Goal: Information Seeking & Learning: Find specific fact

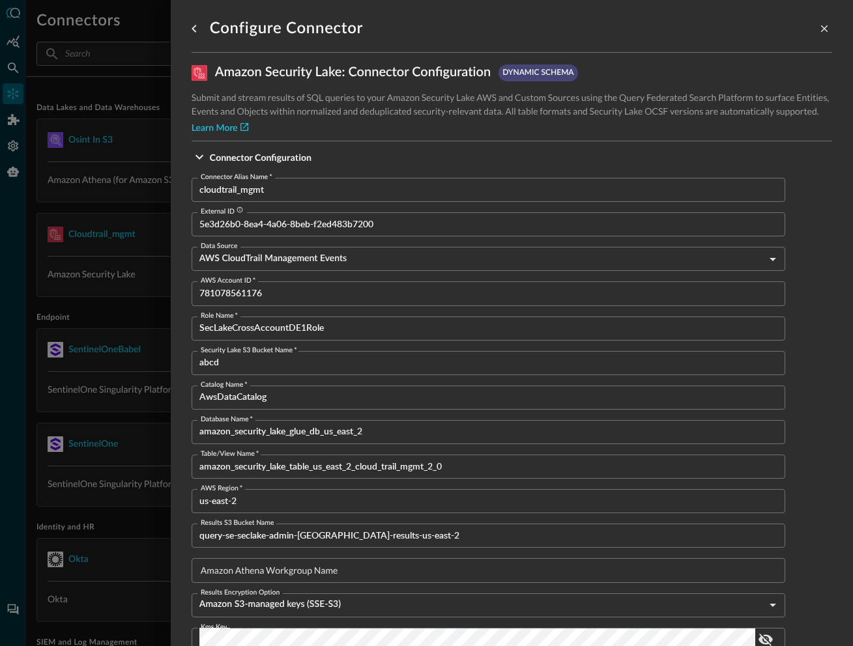
scroll to position [148, 0]
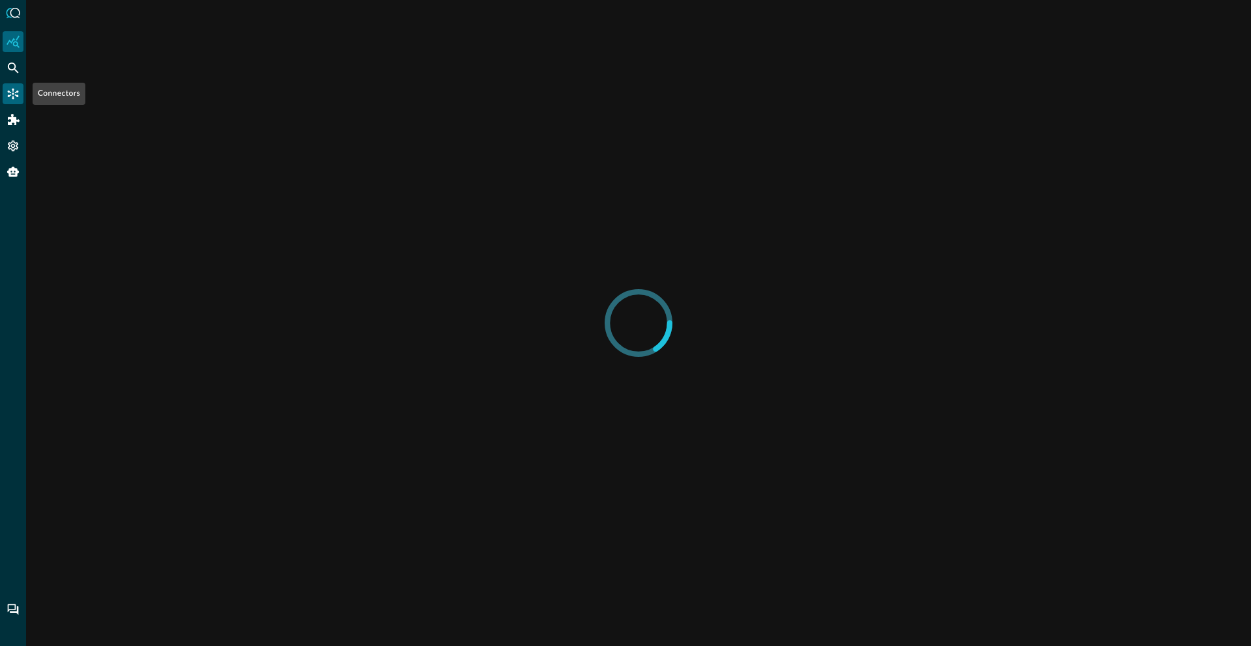
click at [12, 100] on icon "Connectors" at bounding box center [13, 93] width 13 height 13
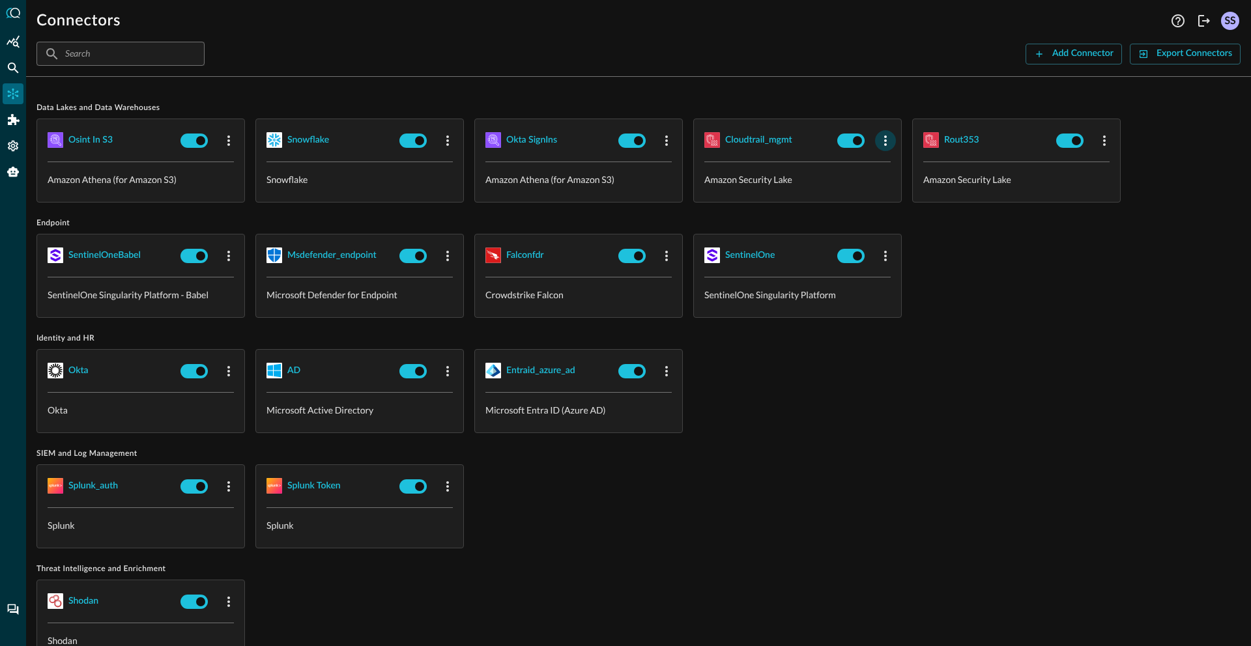
click at [882, 141] on icon "button" at bounding box center [886, 141] width 16 height 16
click at [901, 166] on div "Edit" at bounding box center [902, 170] width 34 height 16
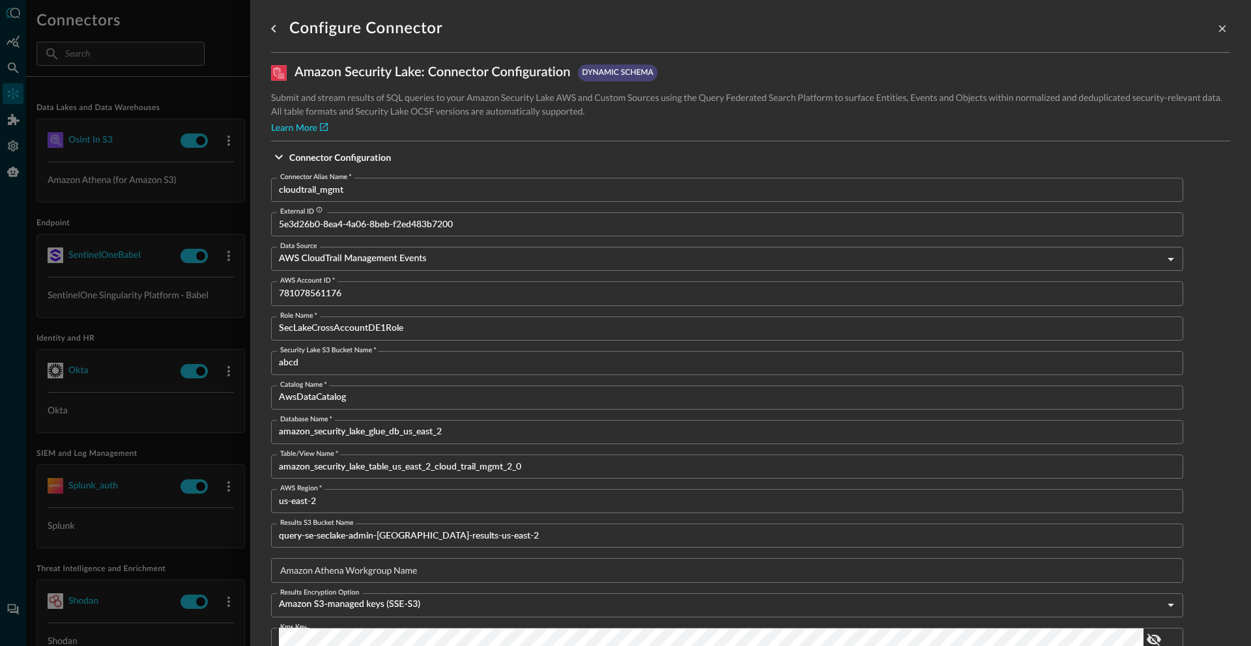
scroll to position [763, 0]
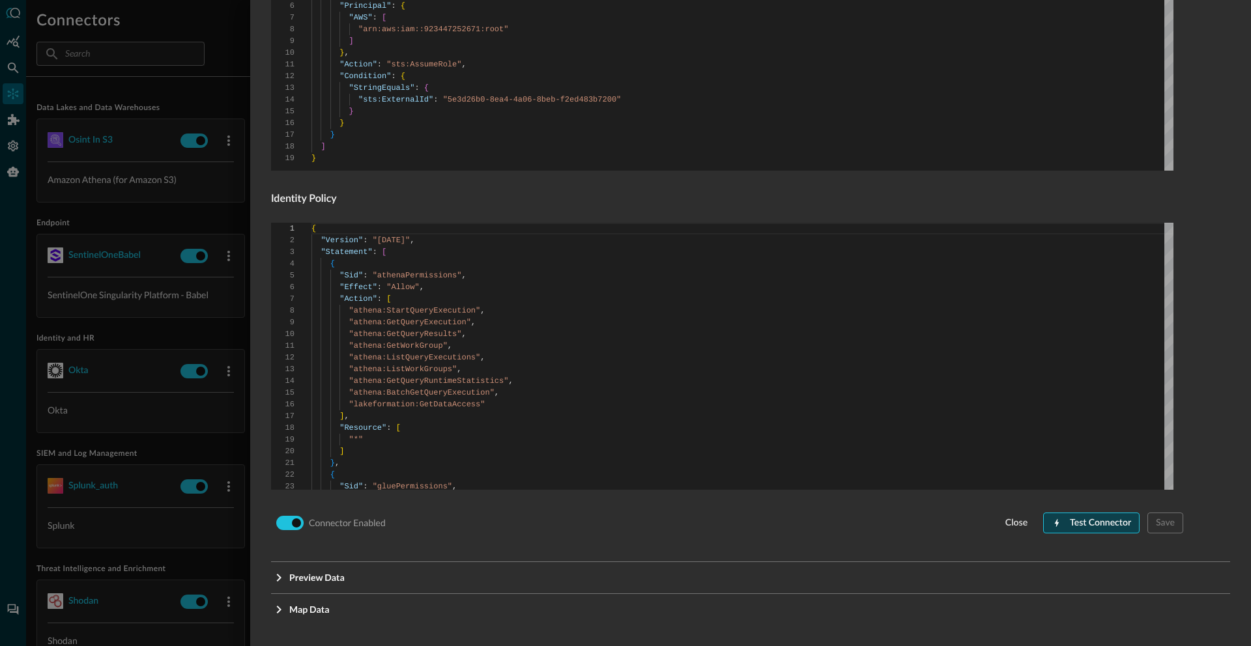
click at [1070, 519] on div "Test Connector" at bounding box center [1100, 523] width 61 height 16
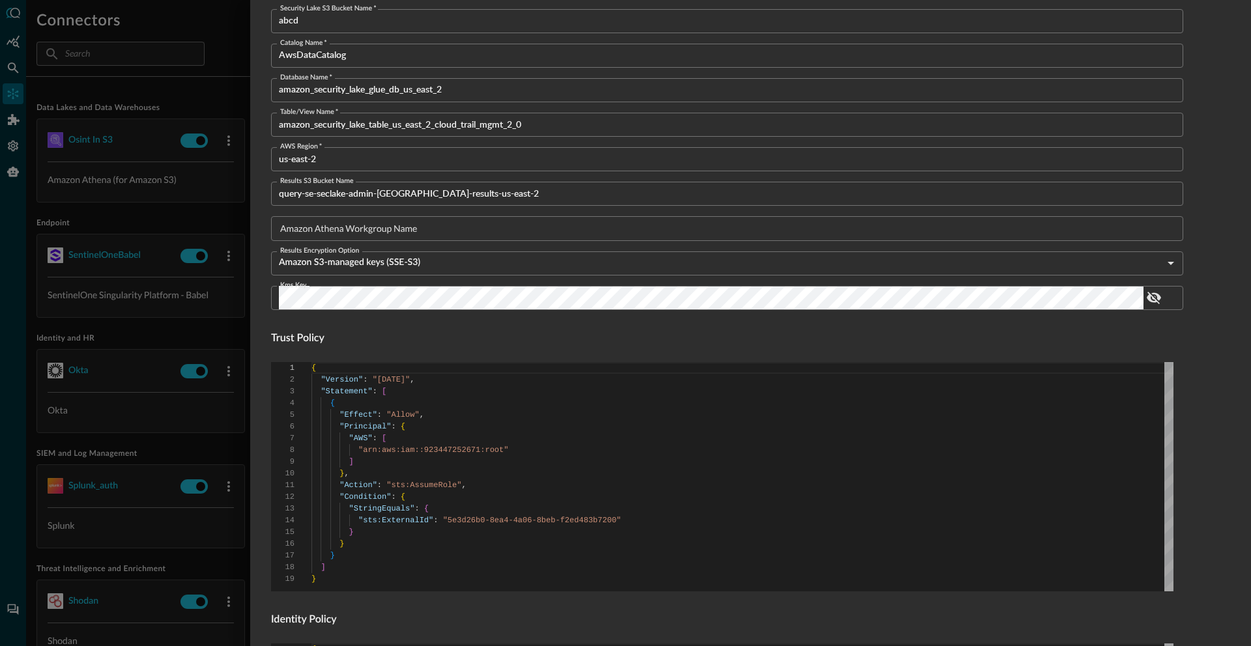
scroll to position [145, 0]
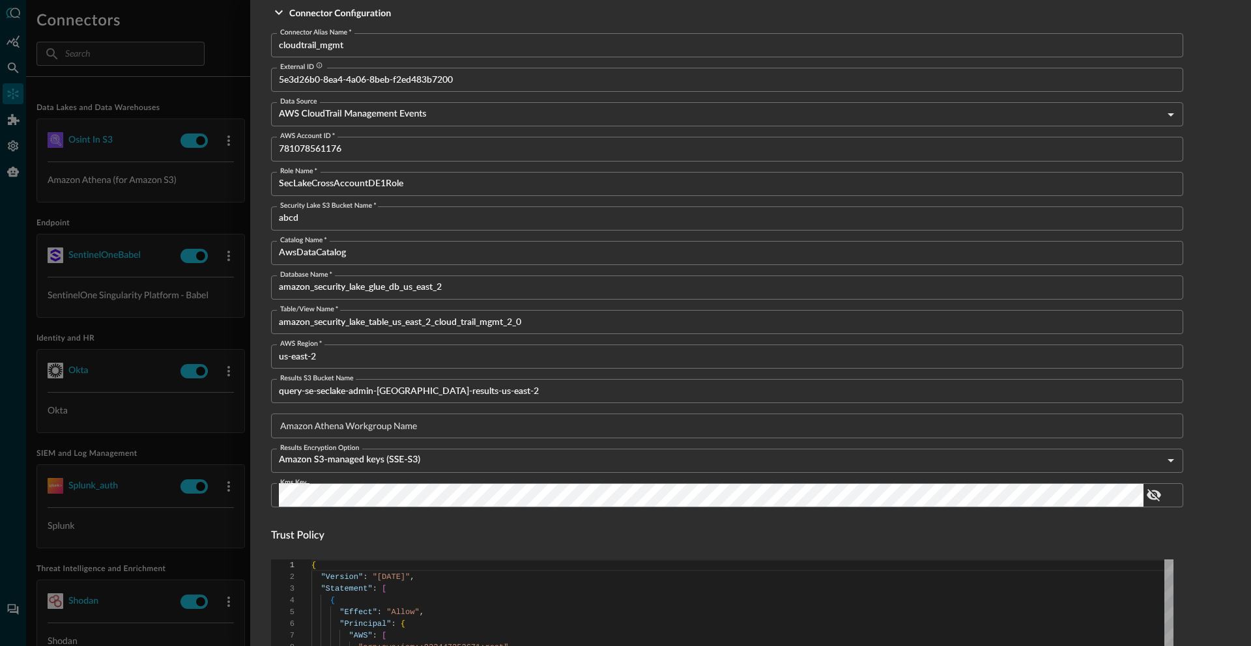
click at [194, 328] on div at bounding box center [625, 323] width 1251 height 646
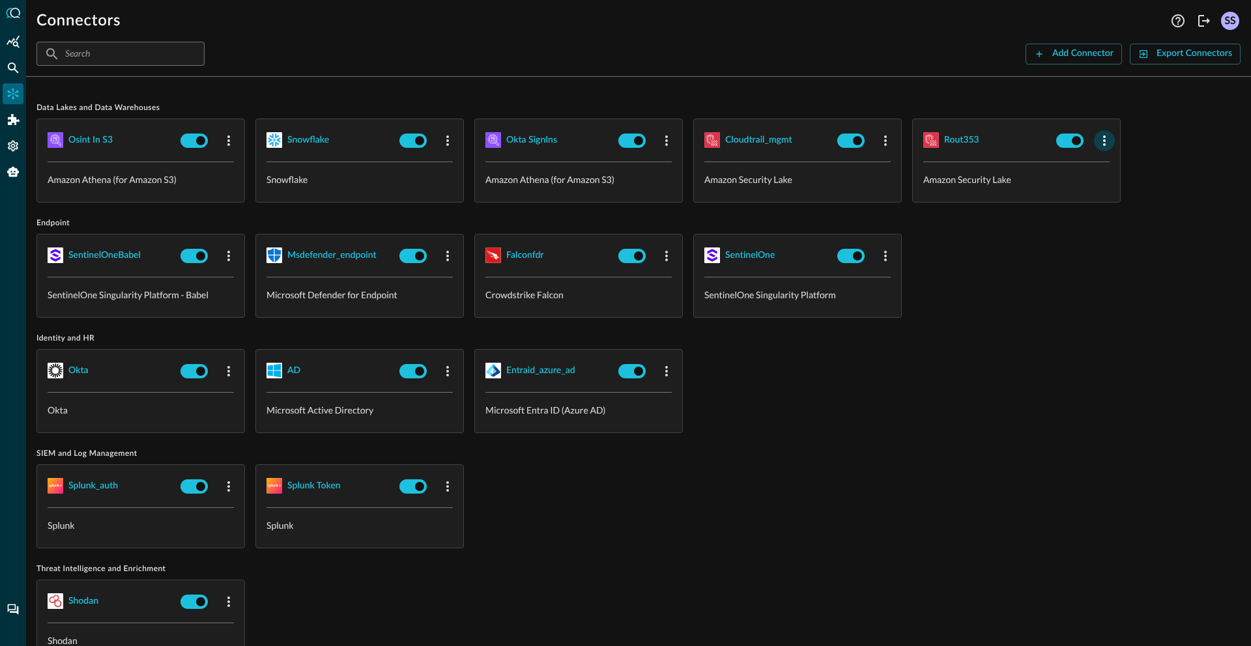
click at [1113, 144] on button "button" at bounding box center [1104, 140] width 21 height 21
click at [1113, 173] on icon at bounding box center [1110, 169] width 12 height 12
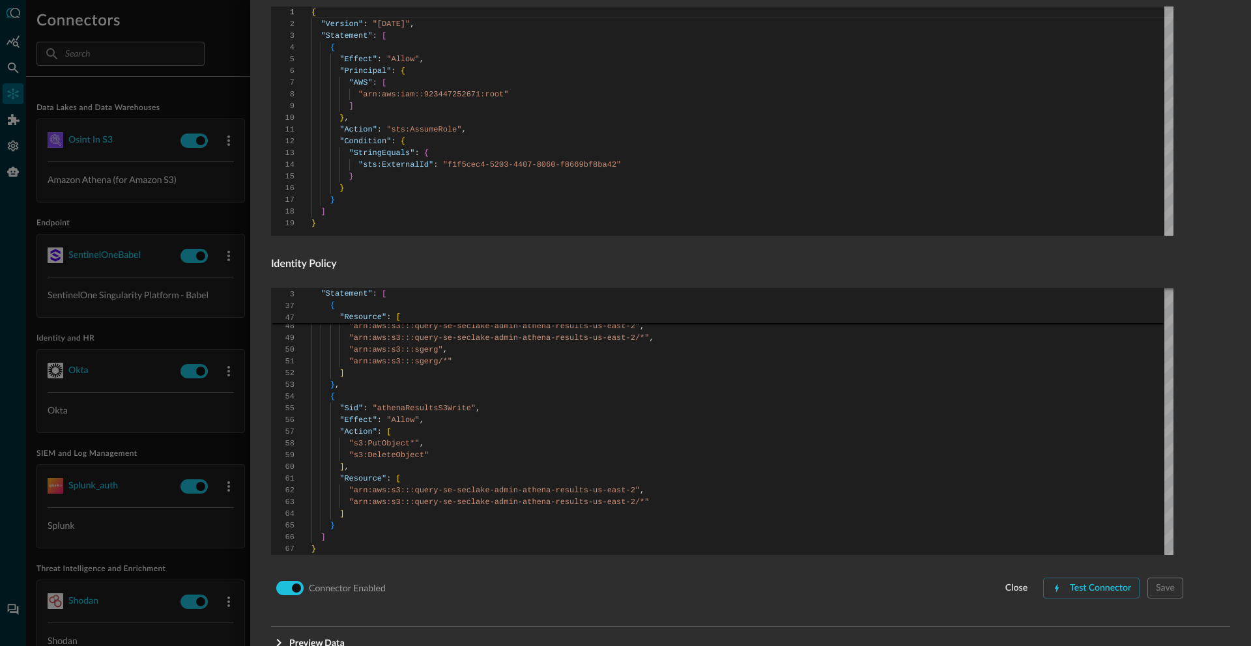
scroll to position [763, 0]
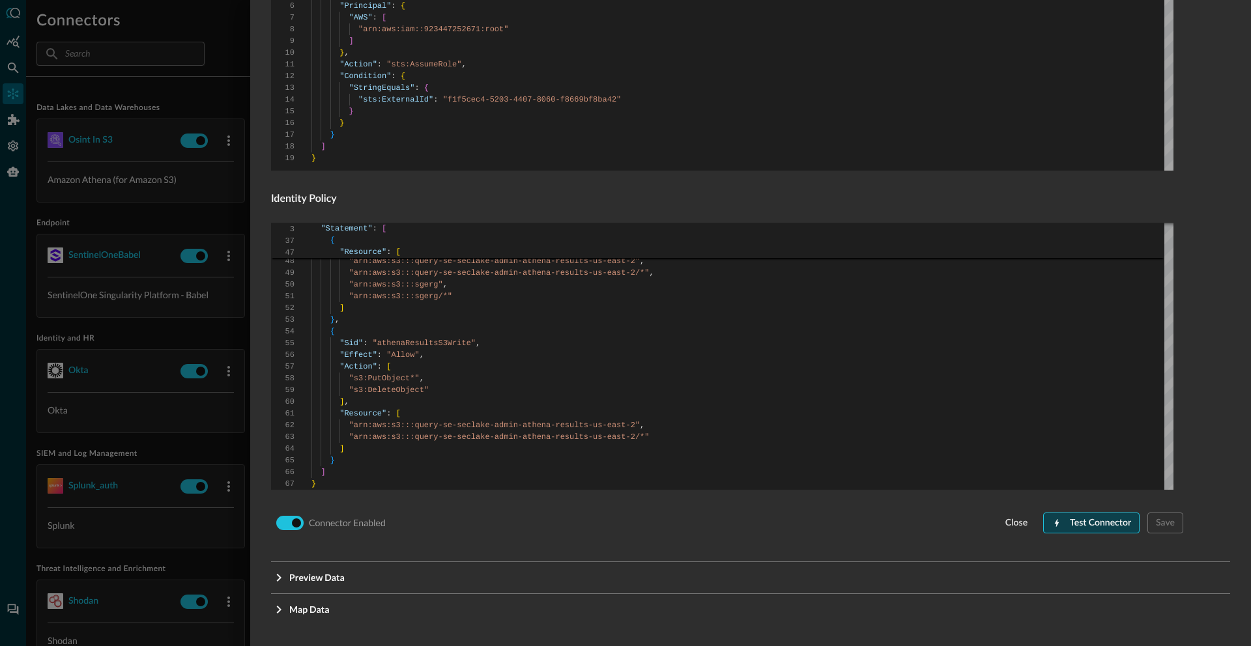
click at [1119, 528] on div "Test Connector" at bounding box center [1100, 523] width 61 height 16
click at [168, 226] on div at bounding box center [625, 323] width 1251 height 646
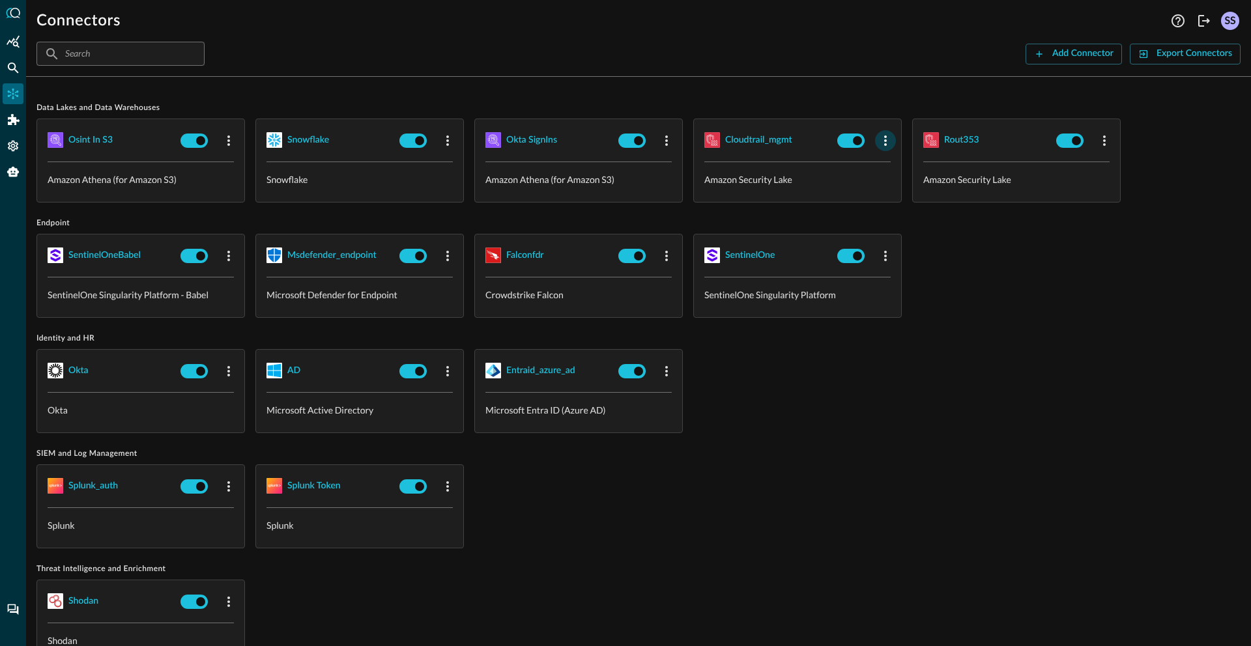
click at [878, 137] on icon "button" at bounding box center [886, 141] width 16 height 16
click at [889, 157] on li "Edit" at bounding box center [908, 169] width 66 height 26
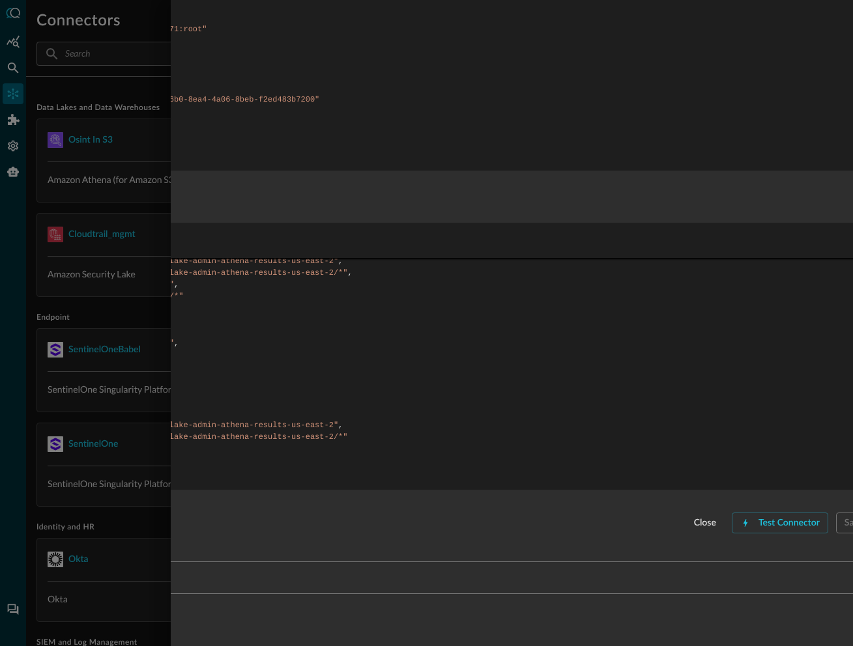
scroll to position [773, 298]
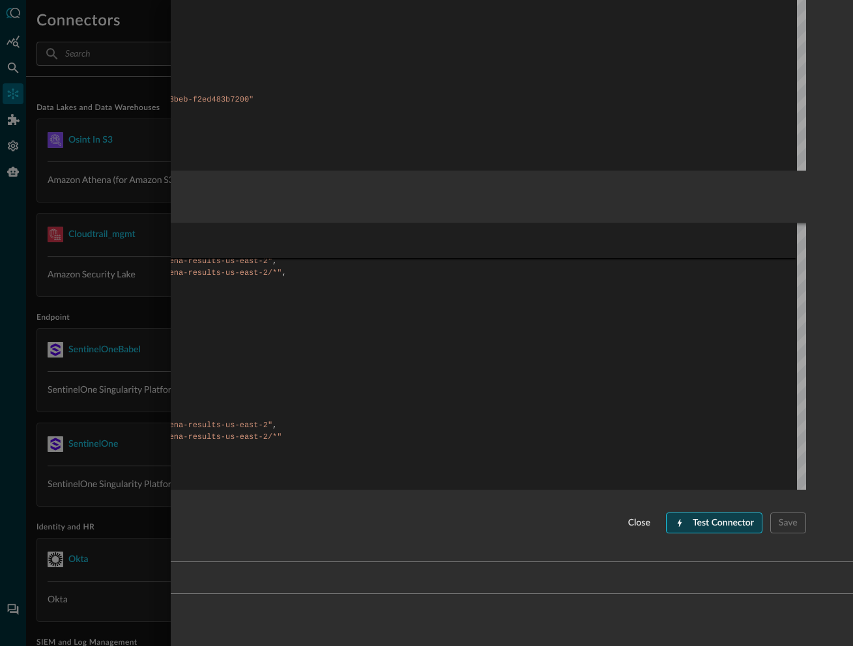
click at [732, 517] on div "Test Connector" at bounding box center [723, 523] width 61 height 16
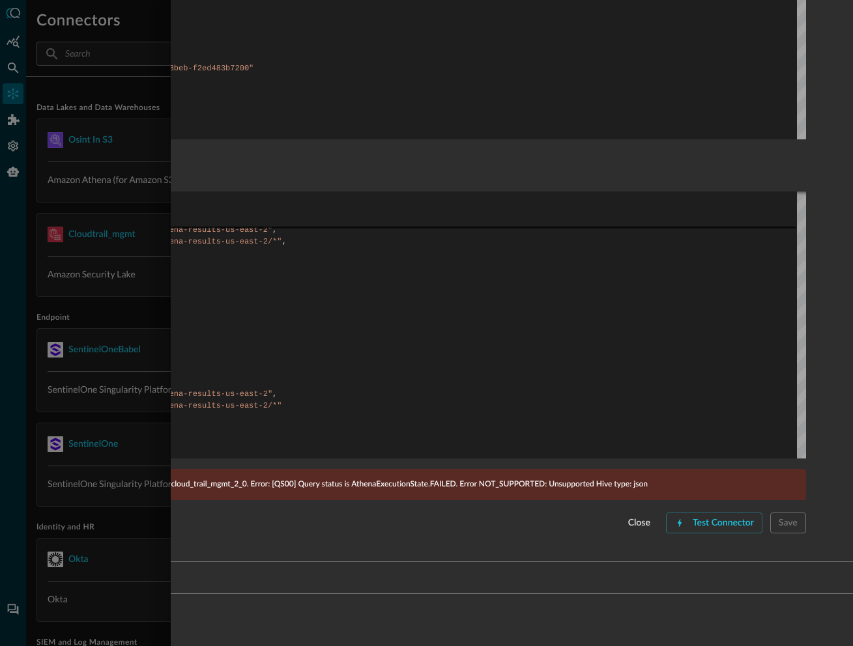
scroll to position [804, 298]
click at [139, 192] on div at bounding box center [426, 323] width 853 height 646
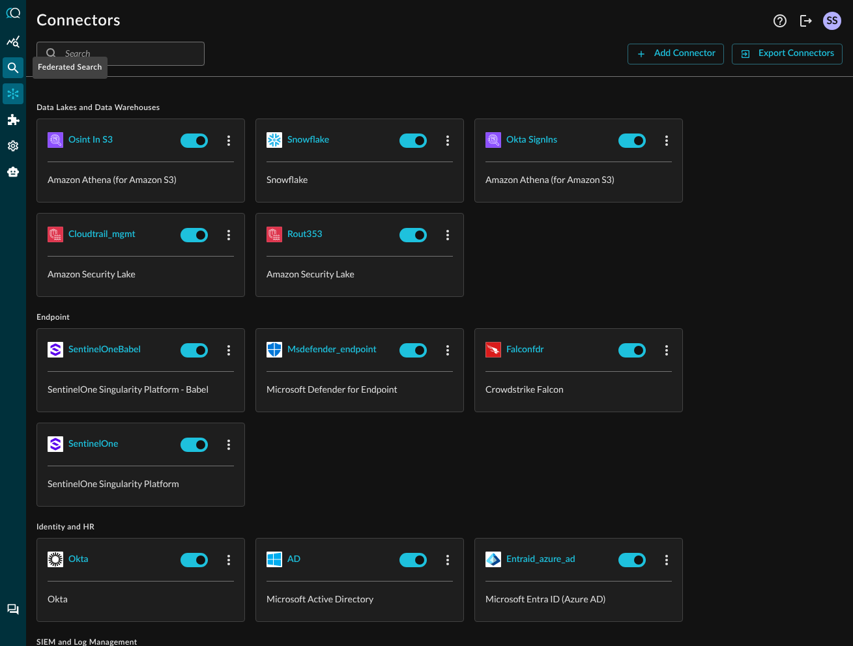
click at [7, 63] on icon "Federated Search" at bounding box center [13, 67] width 13 height 13
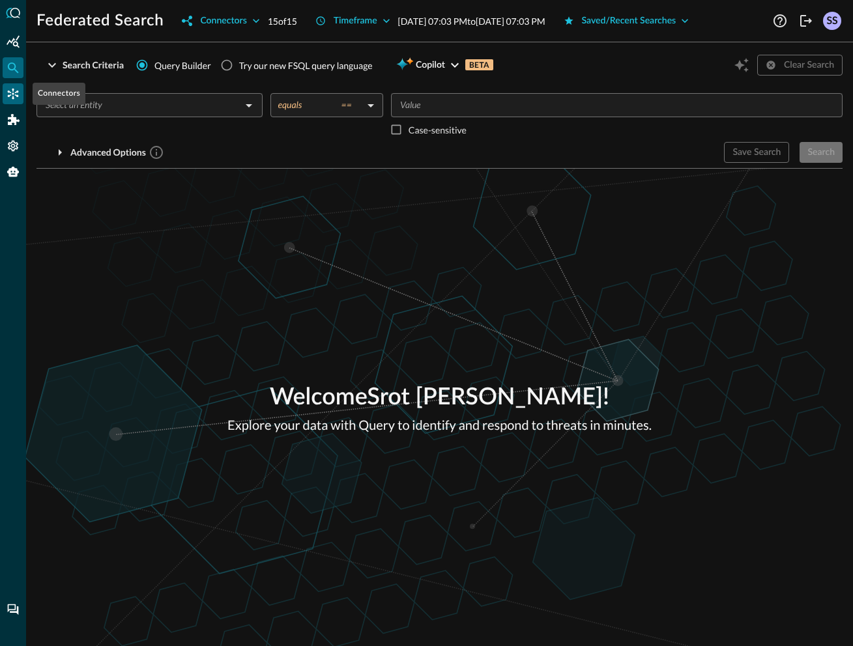
click at [11, 96] on icon "Connectors" at bounding box center [13, 93] width 13 height 13
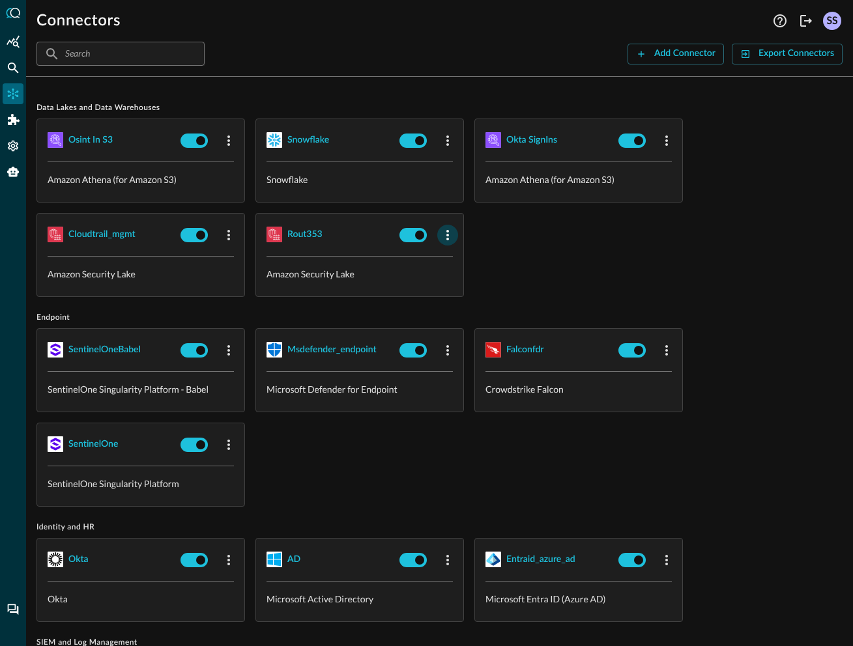
click at [444, 236] on icon "button" at bounding box center [448, 235] width 16 height 16
click at [457, 258] on icon at bounding box center [454, 263] width 12 height 12
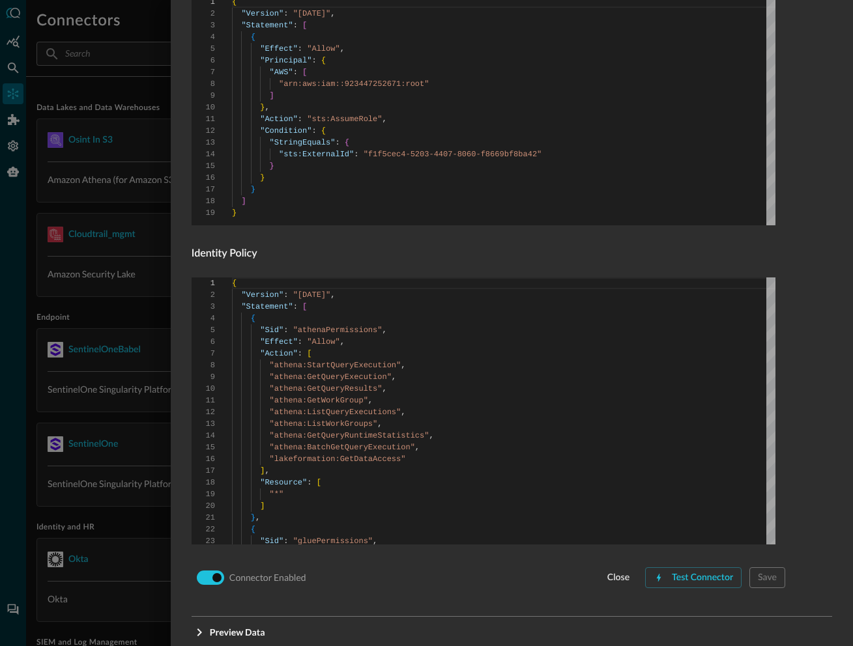
scroll to position [777, 0]
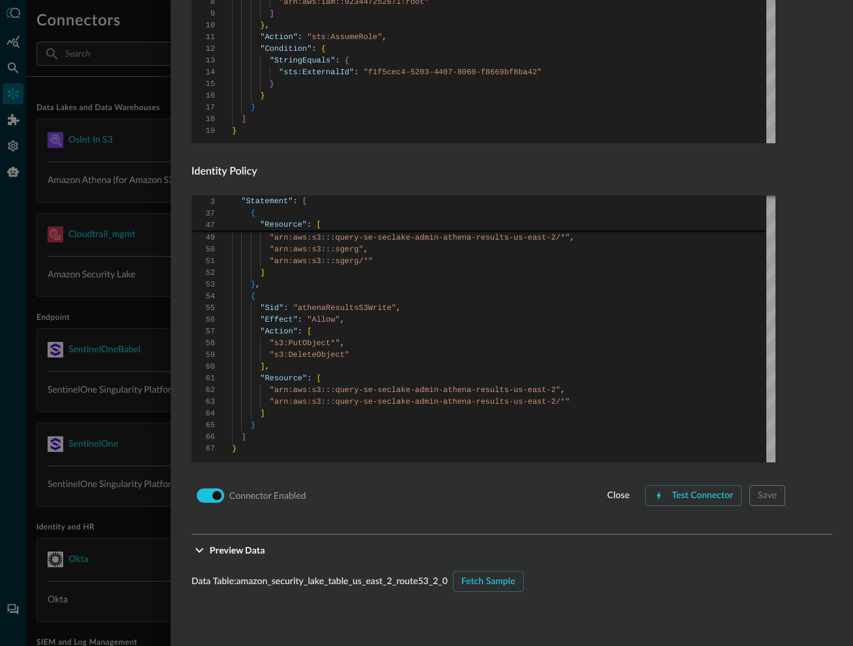
scroll to position [809, 0]
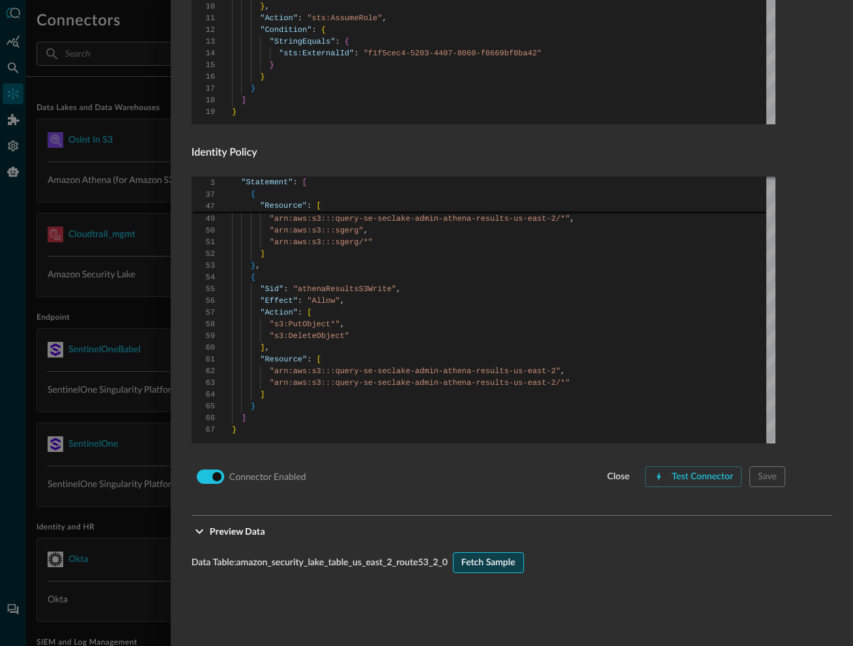
click at [493, 571] on div "Fetch Sample" at bounding box center [488, 563] width 54 height 16
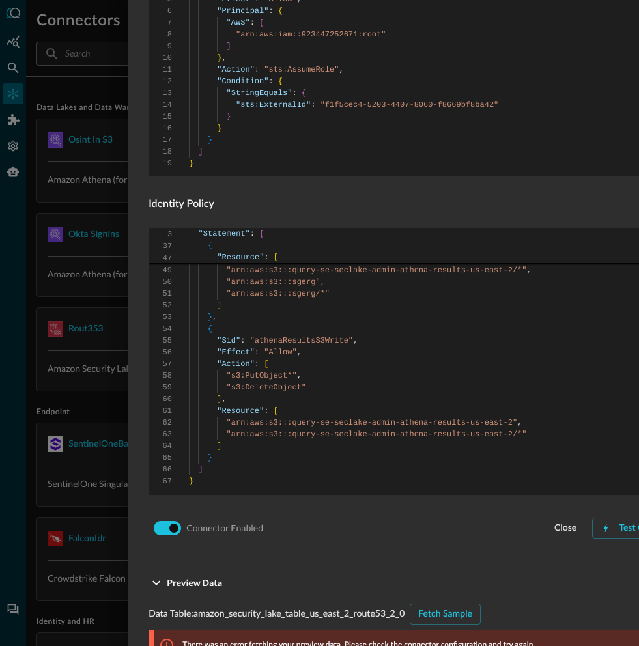
scroll to position [1121, 0]
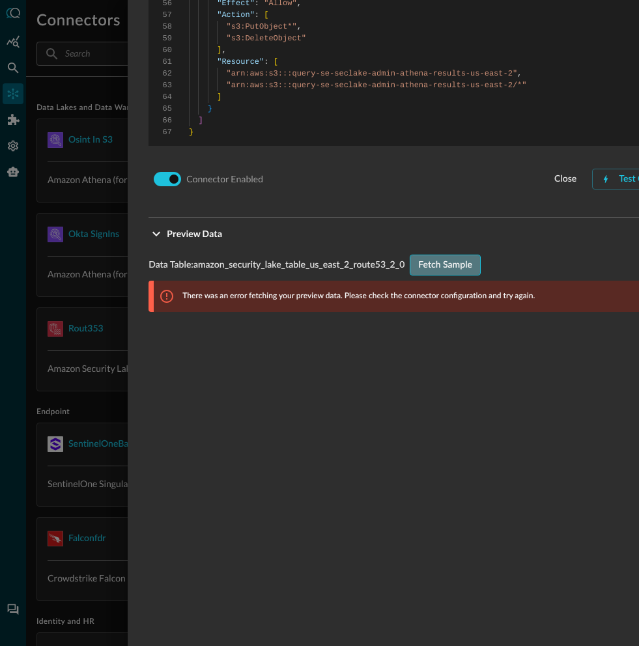
click at [463, 260] on div "Fetch Sample" at bounding box center [445, 265] width 54 height 16
click at [102, 209] on div at bounding box center [319, 323] width 639 height 646
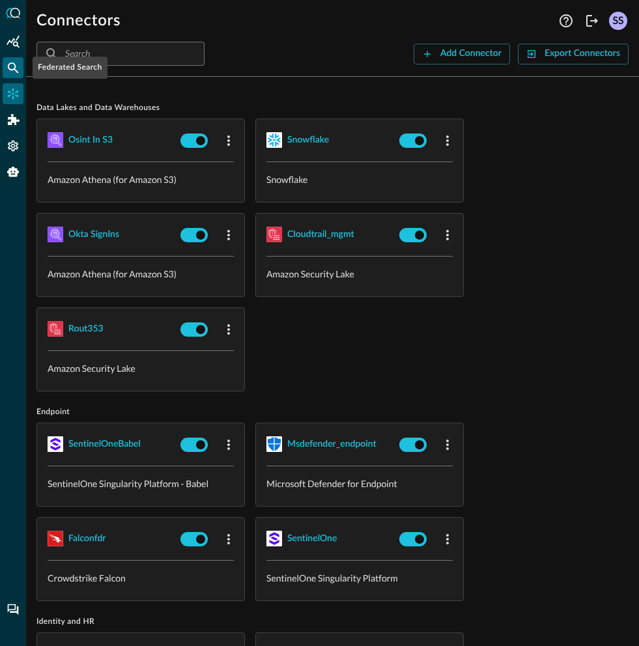
click at [10, 63] on icon "Federated Search" at bounding box center [13, 68] width 11 height 11
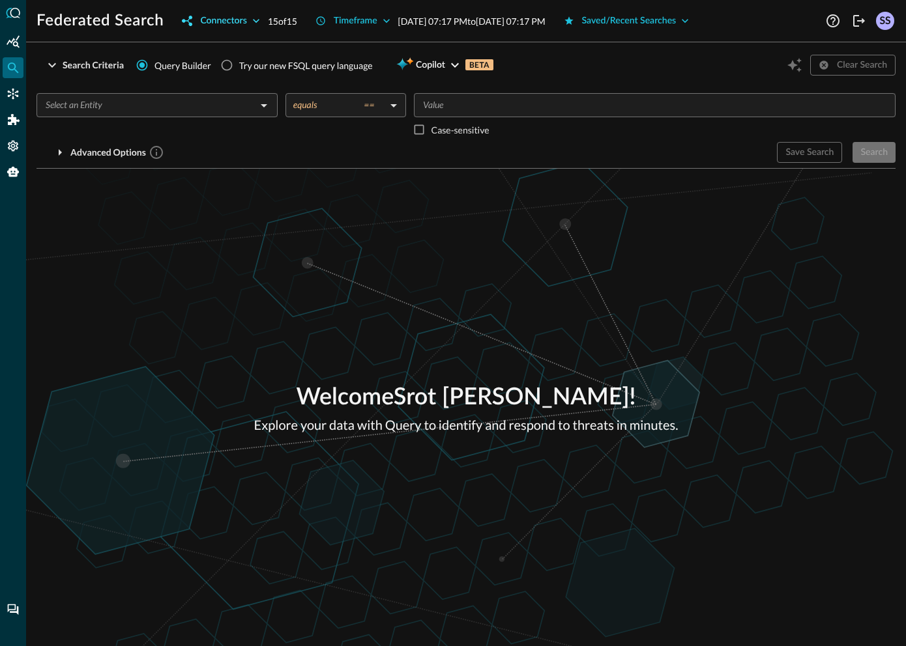
click at [239, 20] on div "Connectors" at bounding box center [223, 21] width 46 height 16
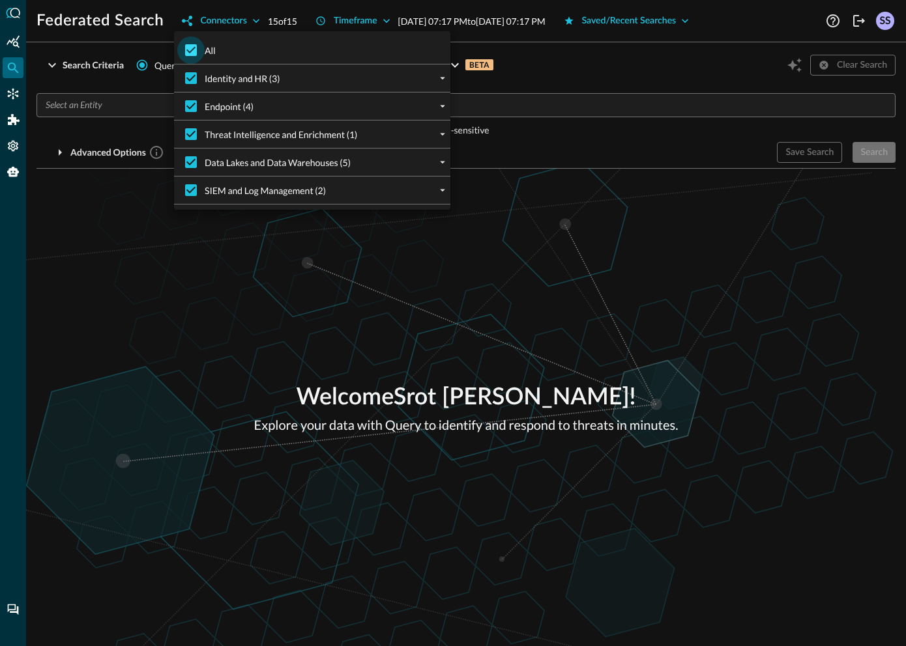
click at [203, 48] on input "All" at bounding box center [190, 49] width 27 height 27
checkbox input "false"
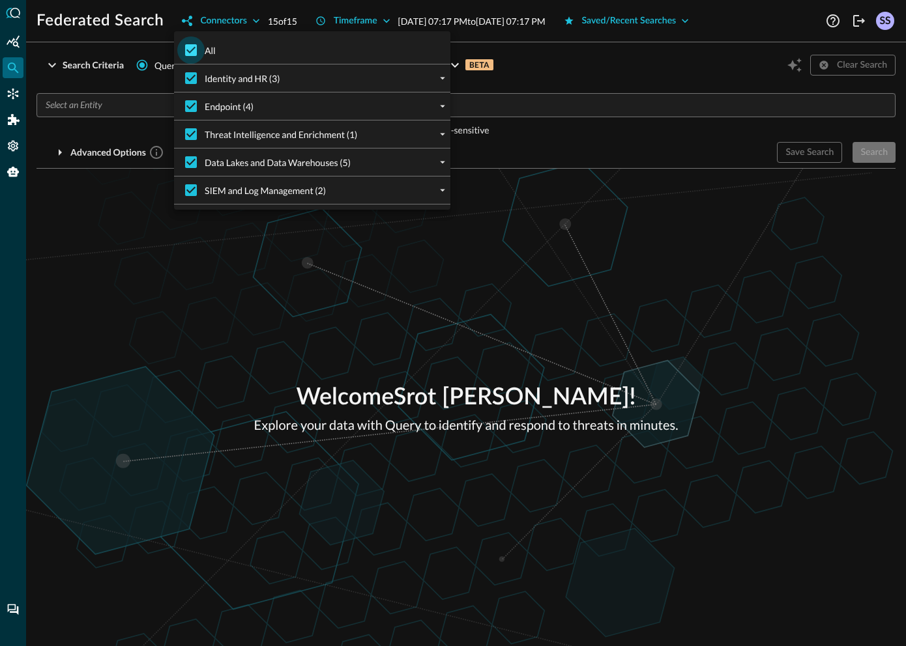
checkbox input "false"
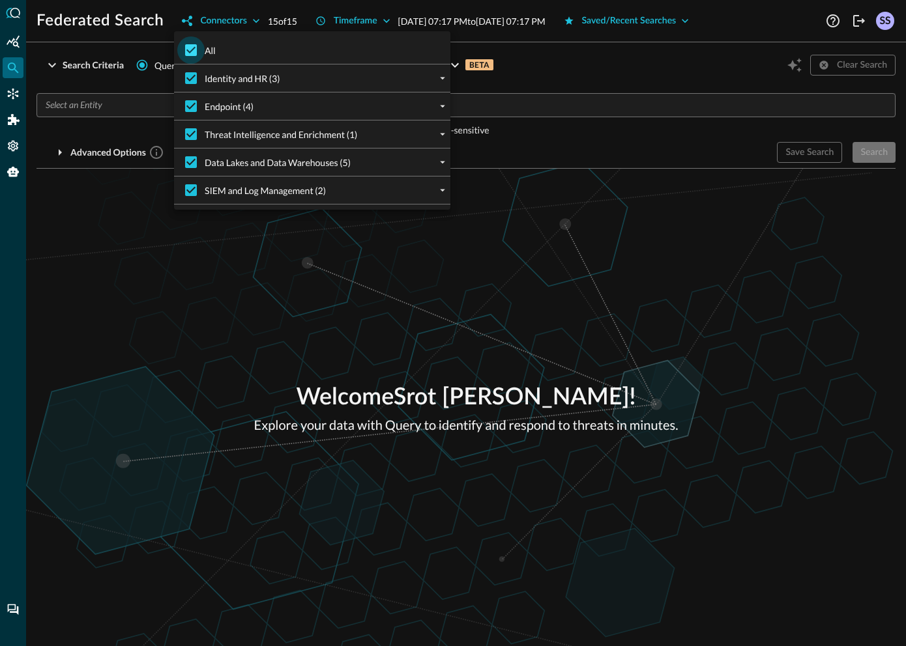
checkbox input "false"
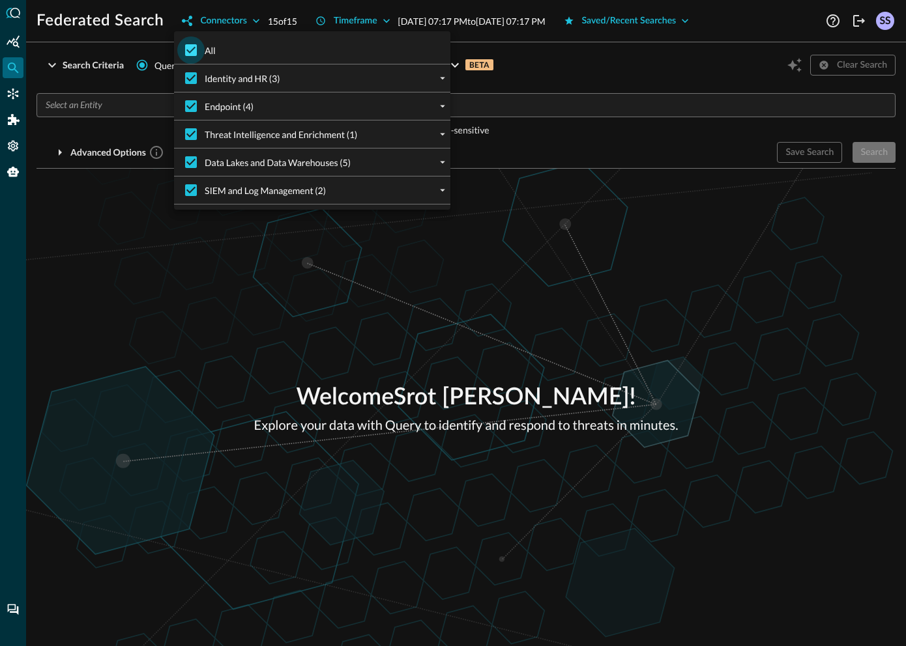
checkbox input "false"
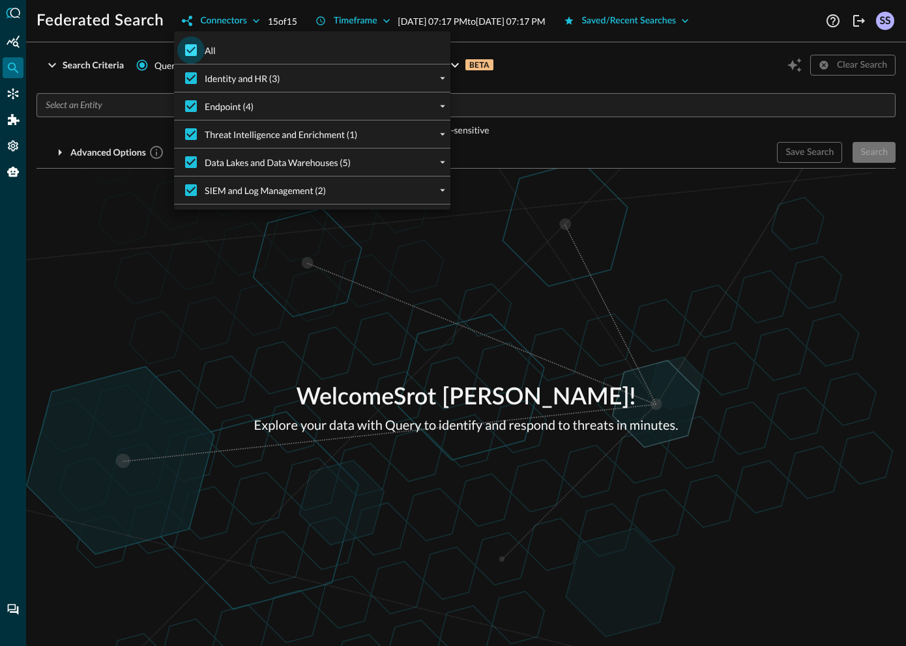
checkbox input "false"
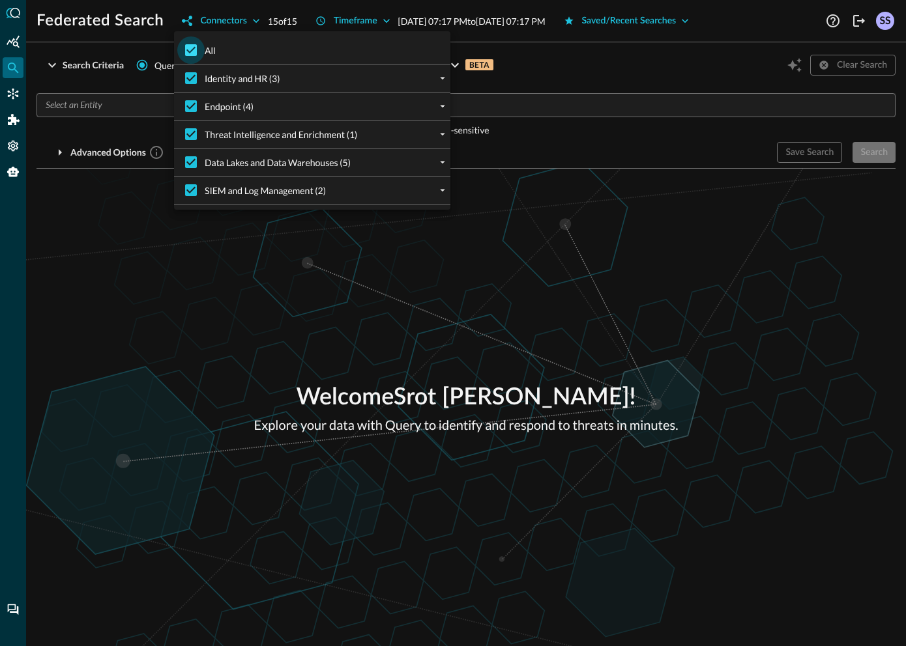
checkbox input "false"
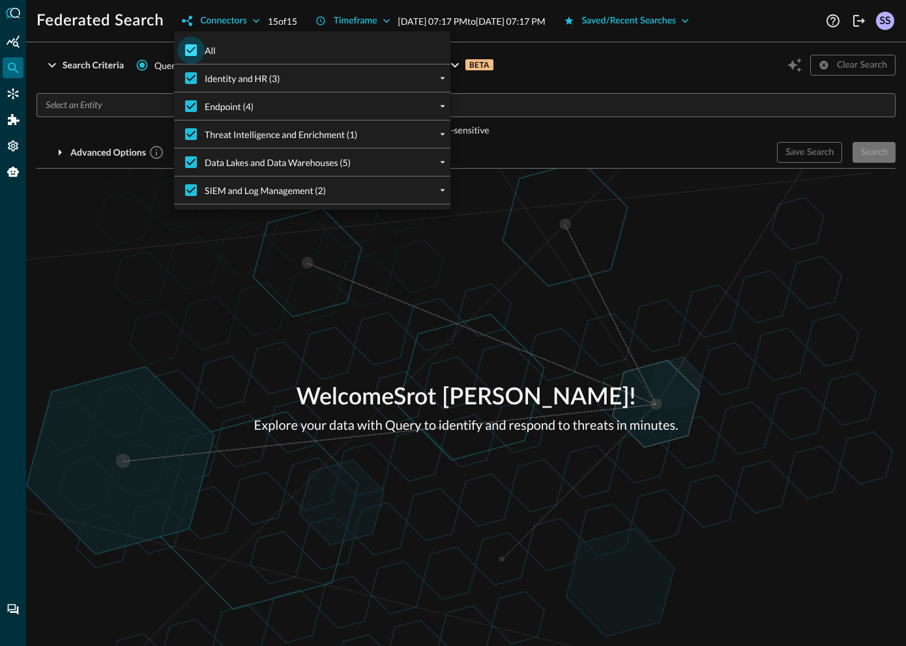
checkbox input "false"
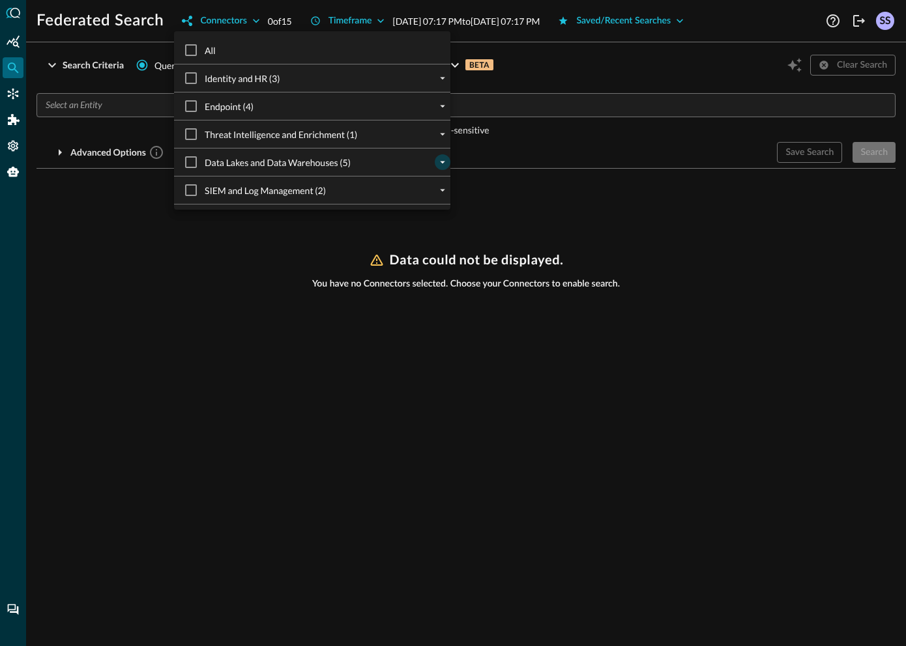
click at [437, 161] on icon "expand" at bounding box center [443, 162] width 12 height 12
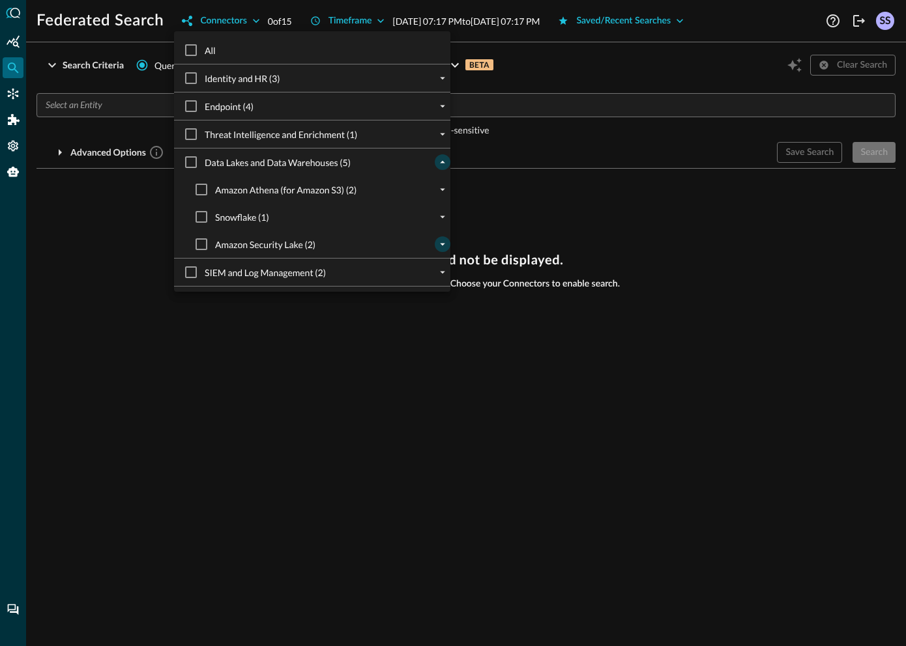
click at [437, 243] on icon "expand" at bounding box center [443, 244] width 12 height 12
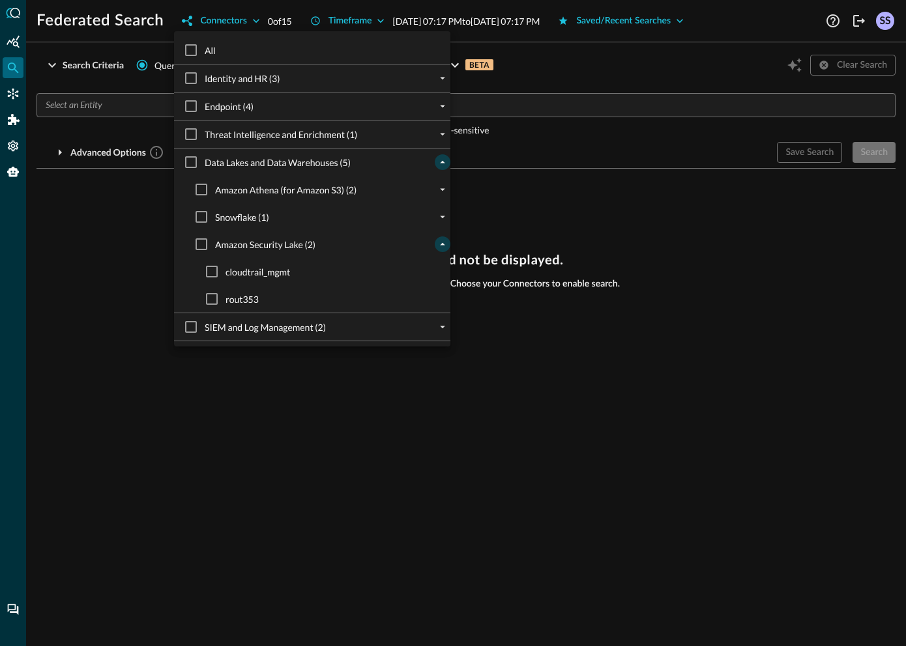
click at [249, 299] on span "rout353" at bounding box center [241, 300] width 33 height 14
click at [225, 299] on input "rout353" at bounding box center [211, 298] width 27 height 27
checkbox input "true"
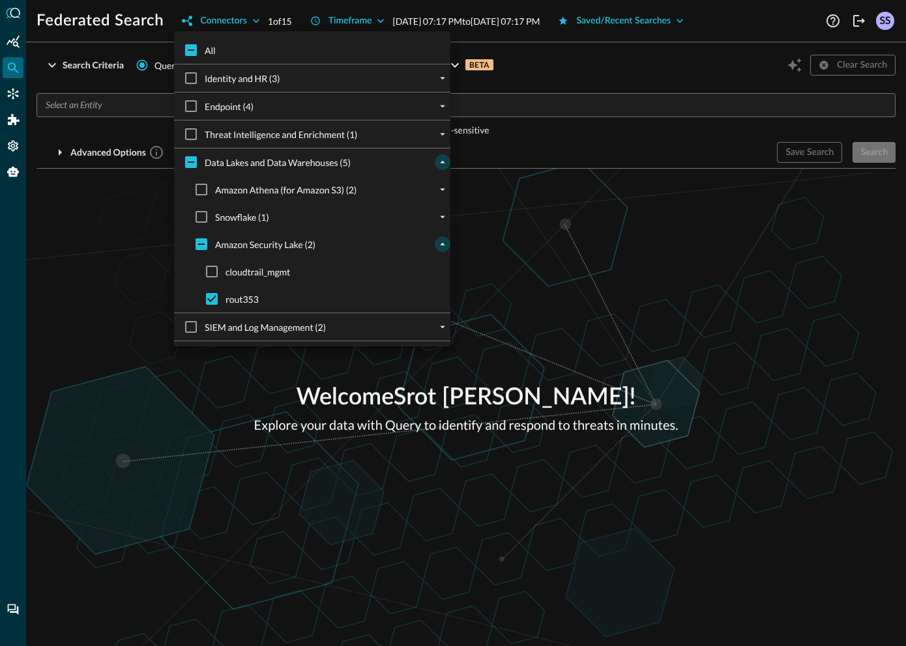
click at [578, 261] on div at bounding box center [453, 323] width 906 height 646
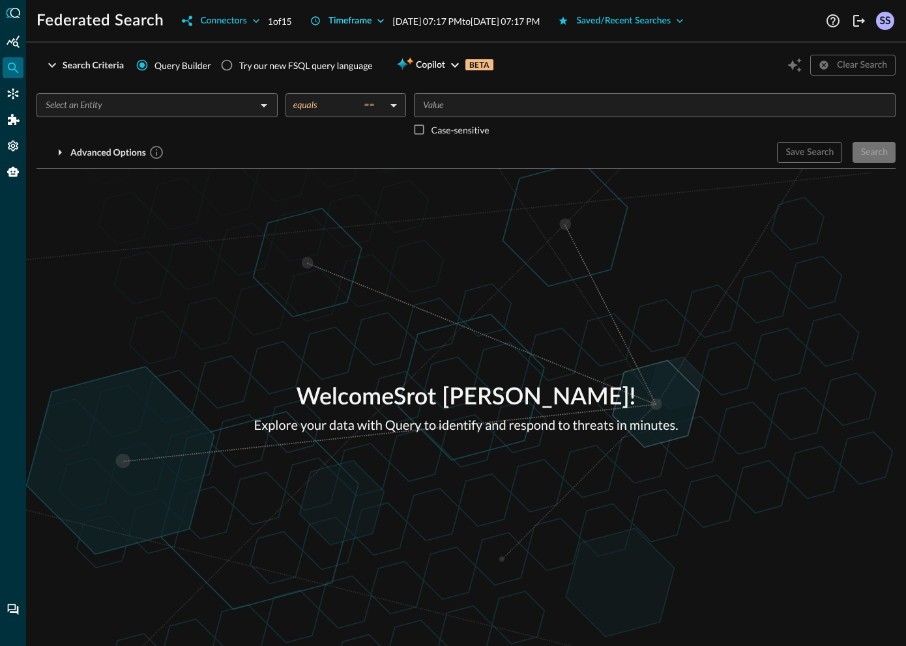
click at [365, 20] on div "Timeframe" at bounding box center [350, 21] width 44 height 16
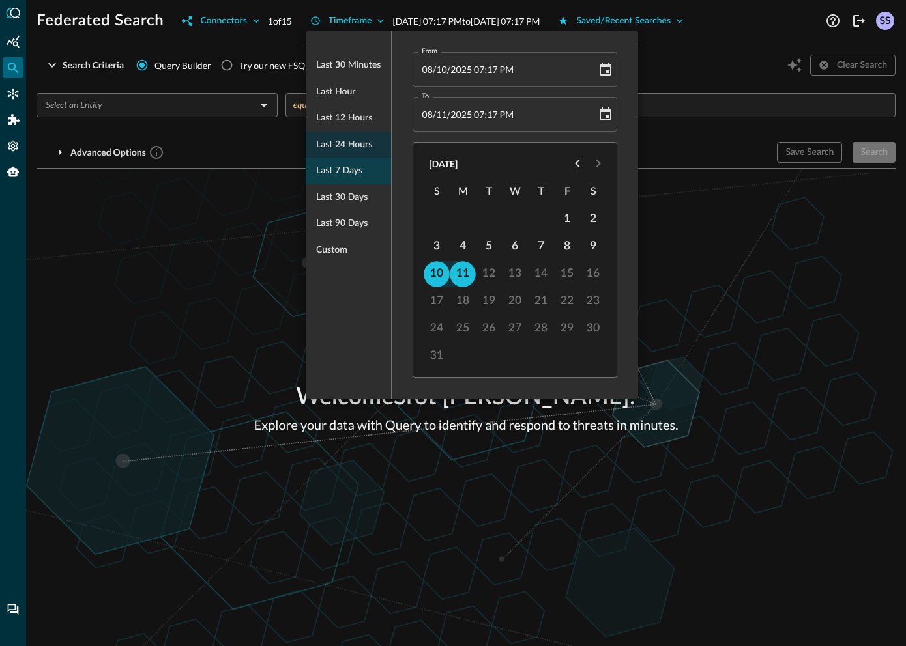
click at [336, 168] on span "Last 7 days" at bounding box center [339, 171] width 46 height 16
type input "[DATE] 07:17 PM"
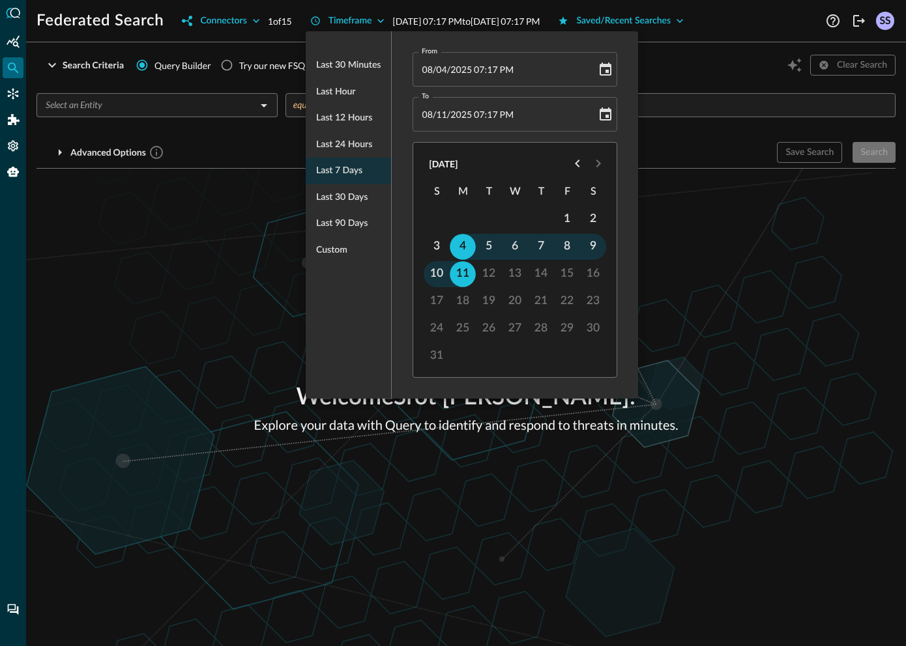
click at [238, 200] on div at bounding box center [453, 323] width 906 height 646
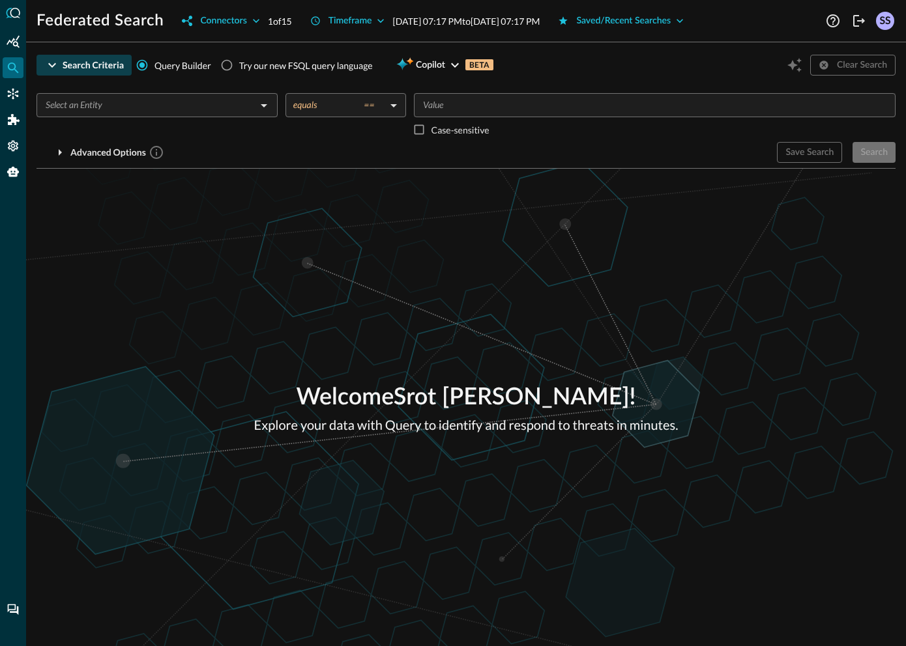
click at [90, 65] on div "Search Criteria" at bounding box center [93, 65] width 61 height 16
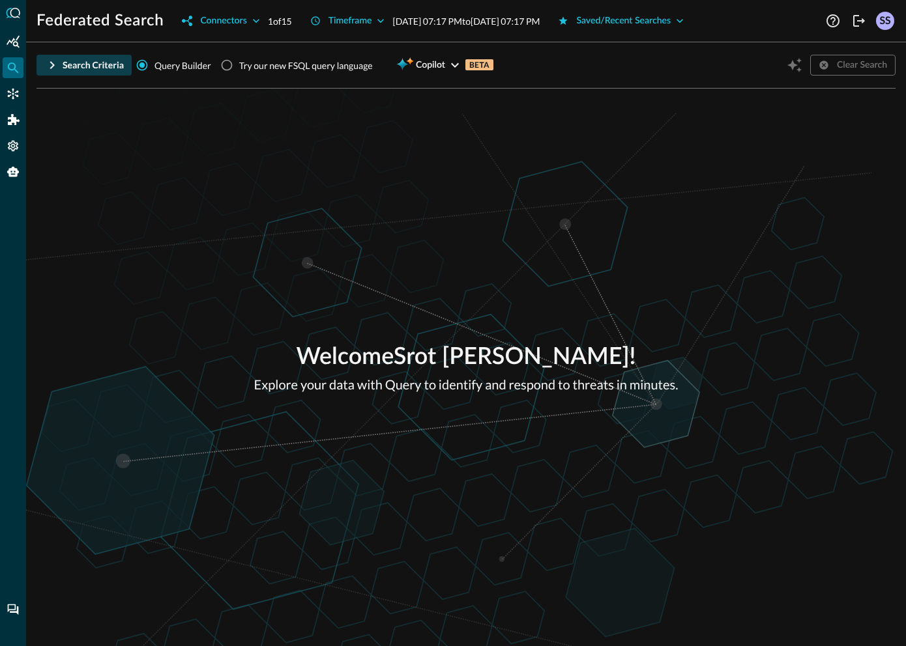
click at [90, 65] on div "Search Criteria" at bounding box center [93, 65] width 61 height 16
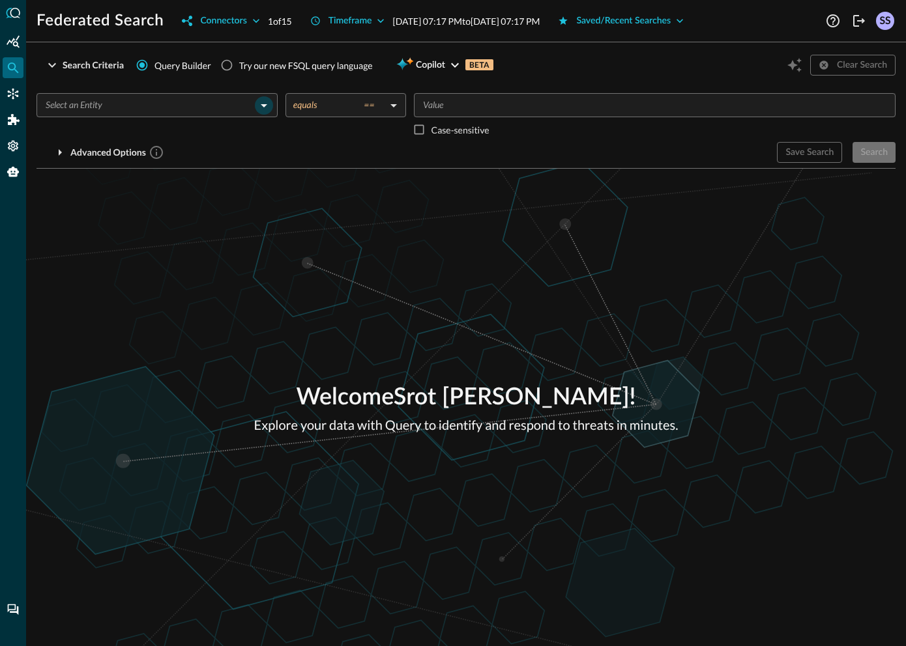
click at [263, 107] on icon "Open" at bounding box center [264, 106] width 16 height 16
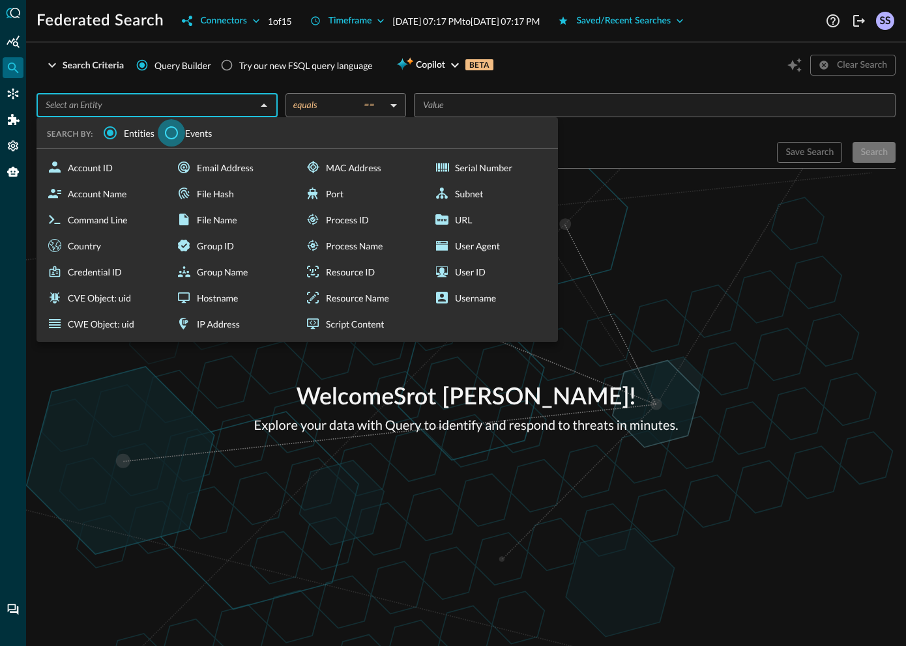
click at [171, 129] on input "Events" at bounding box center [171, 132] width 27 height 27
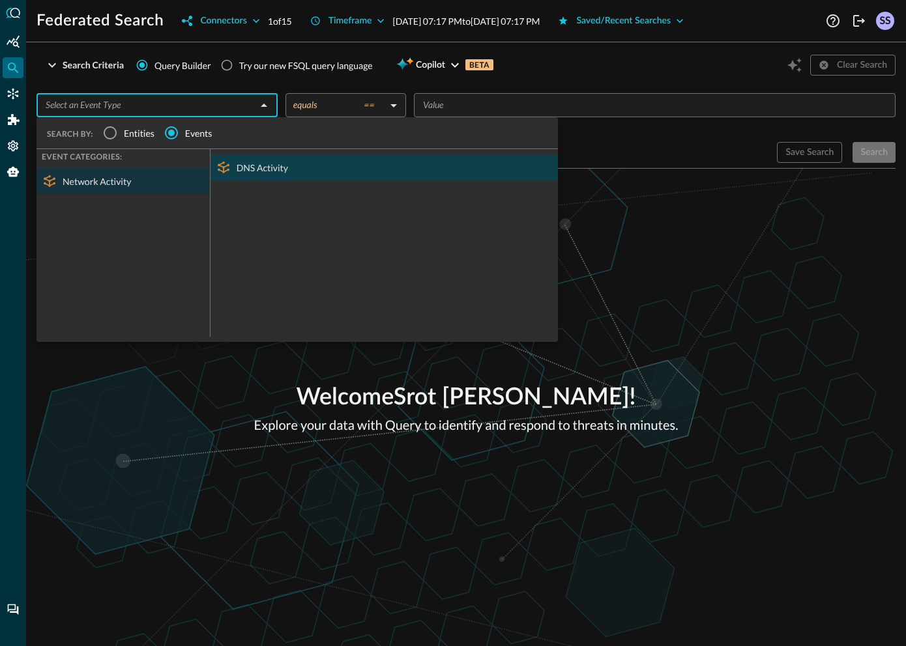
click at [246, 170] on div "DNS Activity" at bounding box center [383, 167] width 347 height 26
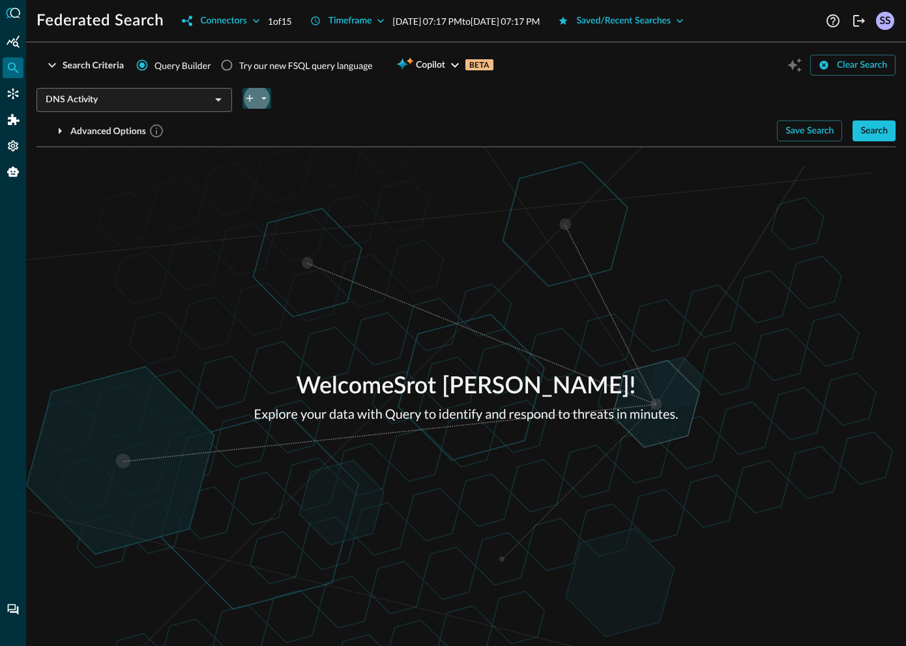
click at [254, 99] on icon "plus-arrow-button" at bounding box center [250, 99] width 12 height 12
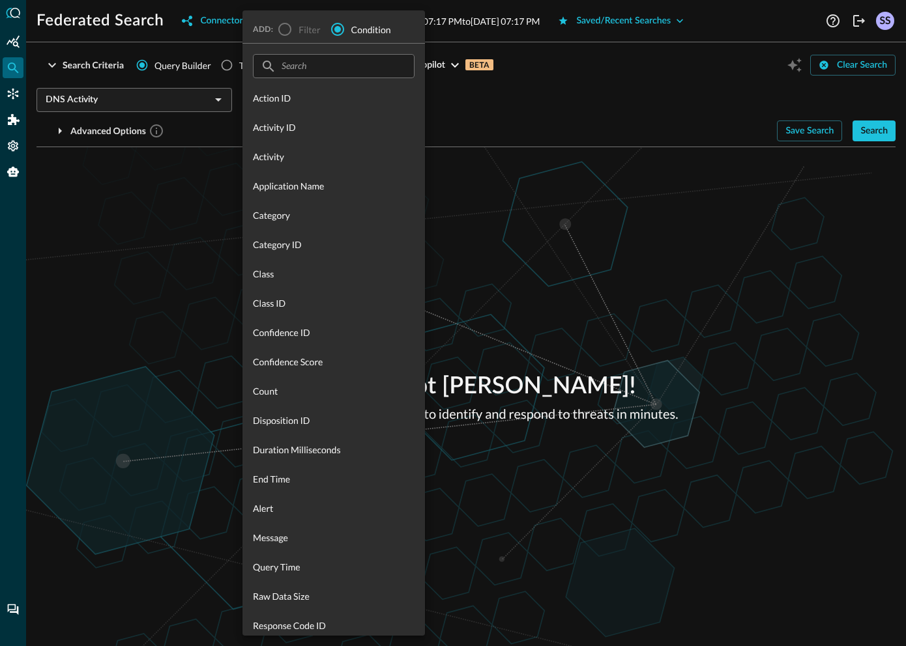
click at [215, 193] on div at bounding box center [453, 323] width 906 height 646
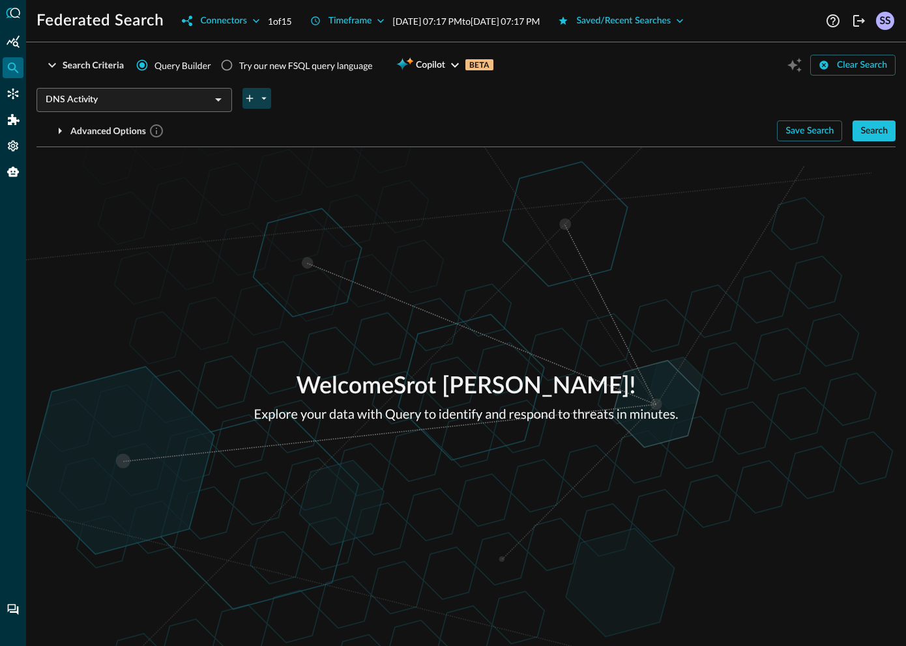
click at [255, 98] on icon "plus-arrow-button" at bounding box center [250, 99] width 12 height 12
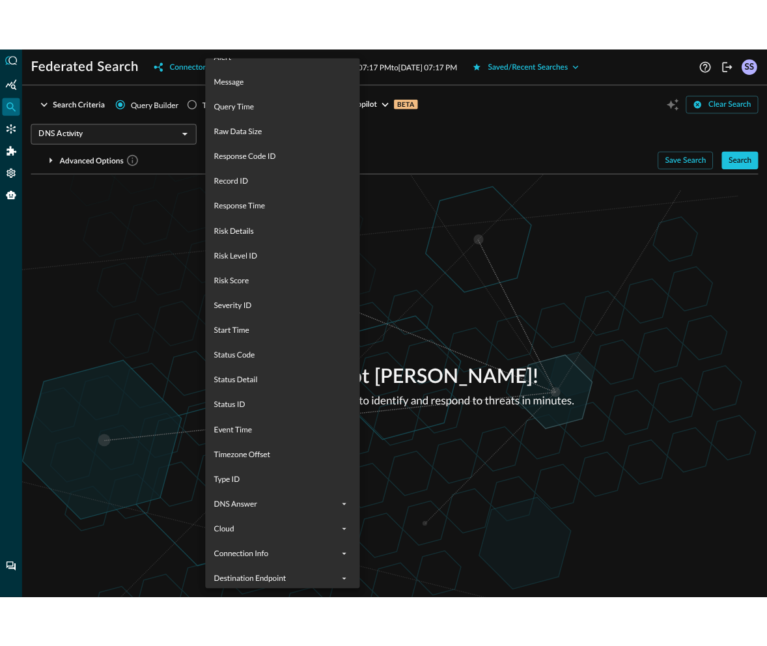
scroll to position [679, 0]
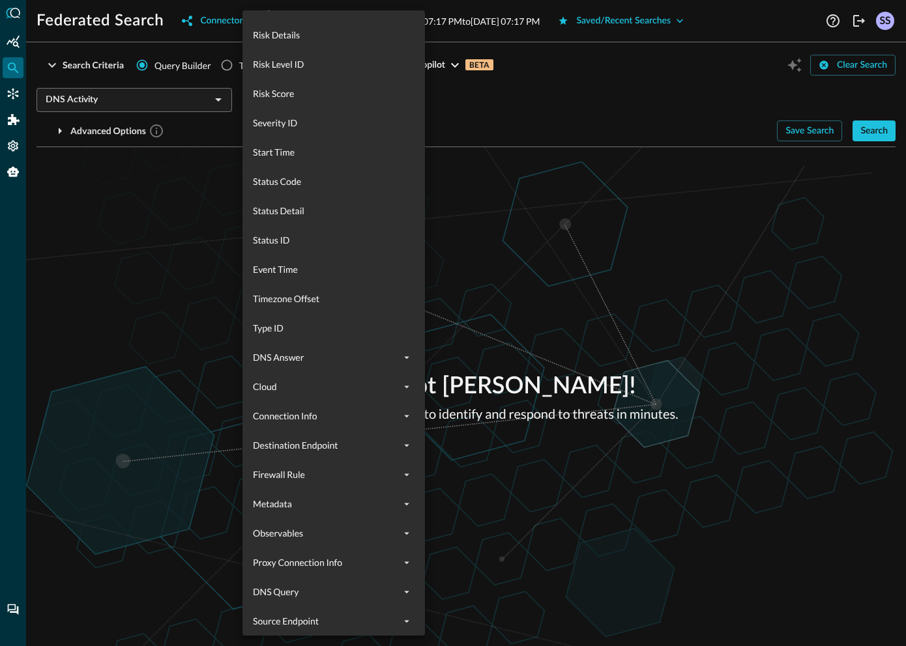
click at [184, 278] on div at bounding box center [453, 323] width 906 height 646
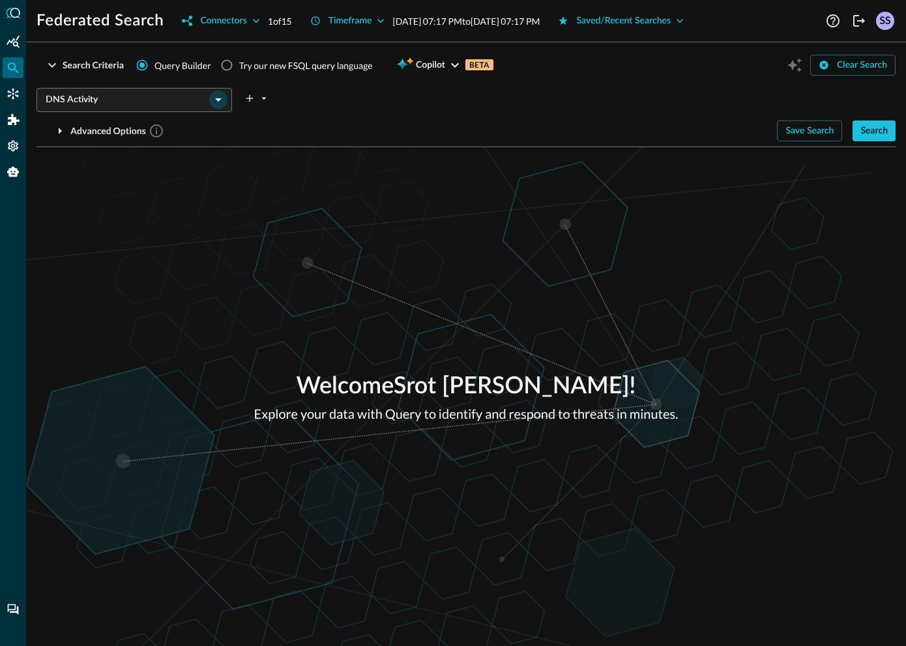
click at [225, 98] on icon "Open" at bounding box center [218, 100] width 16 height 16
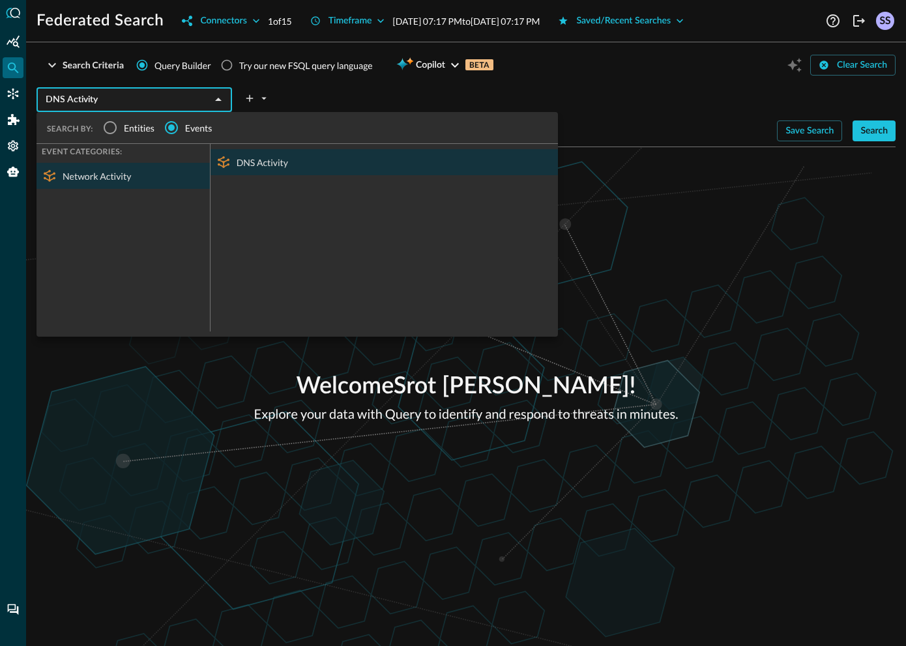
click at [130, 128] on span "Entities" at bounding box center [139, 128] width 31 height 14
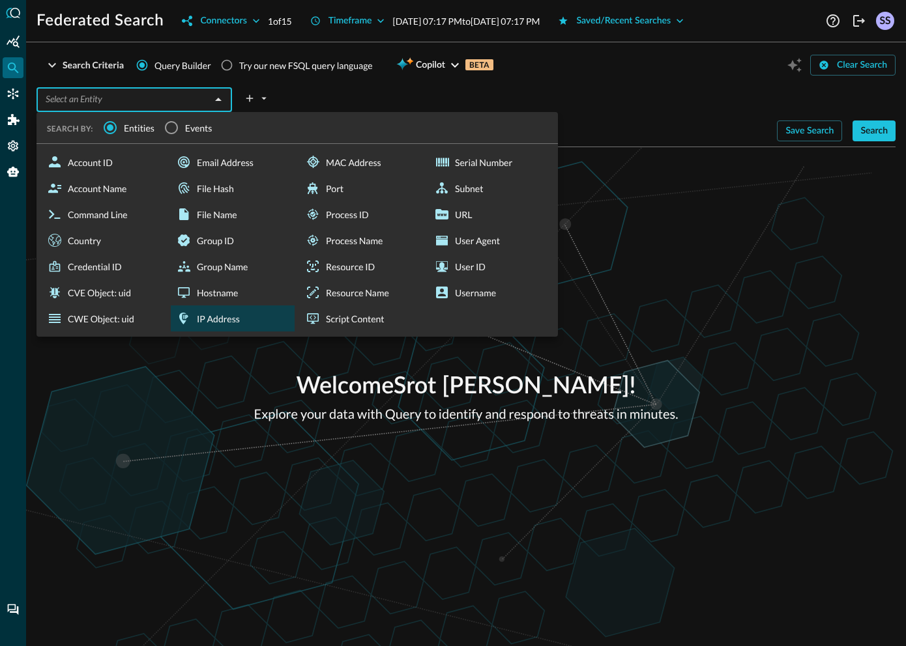
click at [188, 315] on icon at bounding box center [184, 319] width 16 height 16
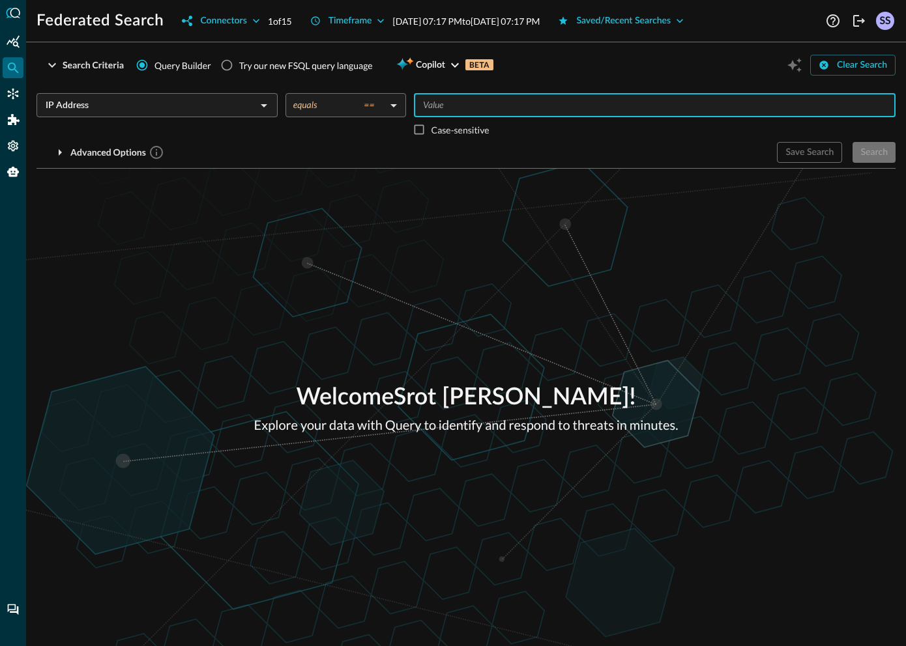
click at [450, 106] on input "Value" at bounding box center [654, 105] width 472 height 16
click at [638, 149] on div "Search" at bounding box center [873, 153] width 27 height 16
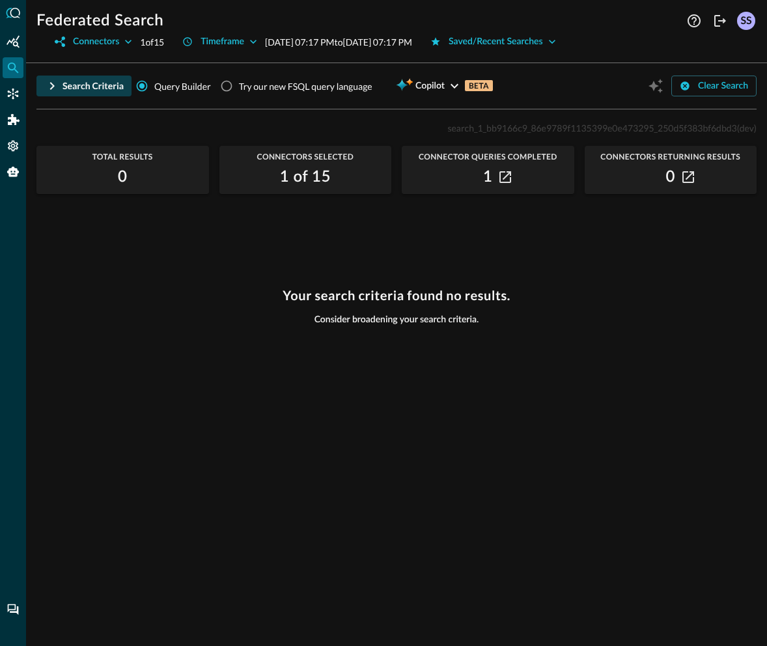
click at [84, 91] on div "Search Criteria" at bounding box center [93, 86] width 61 height 16
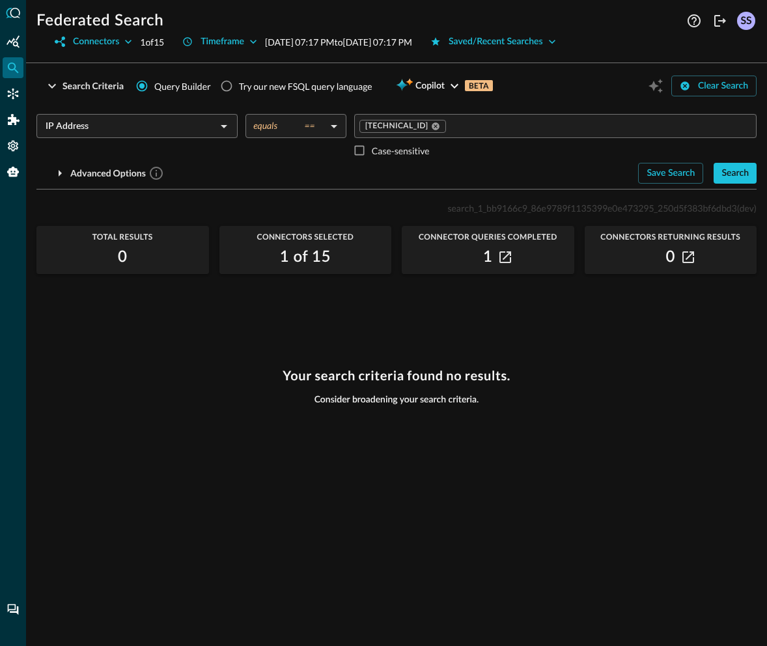
click at [456, 210] on span "search_1_bb9166c9_86e9789f1135399e0e473295_250d5f383bf6dbd3" at bounding box center [592, 208] width 289 height 11
copy p "search_1_bb9166c9_86e9789f1135399e0e473295_250d5f383bf6dbd3 (dev)"
click at [616, 207] on span "search_1_bb9166c9_86e9789f1135399e0e473295_250d5f383bf6dbd3" at bounding box center [592, 208] width 289 height 11
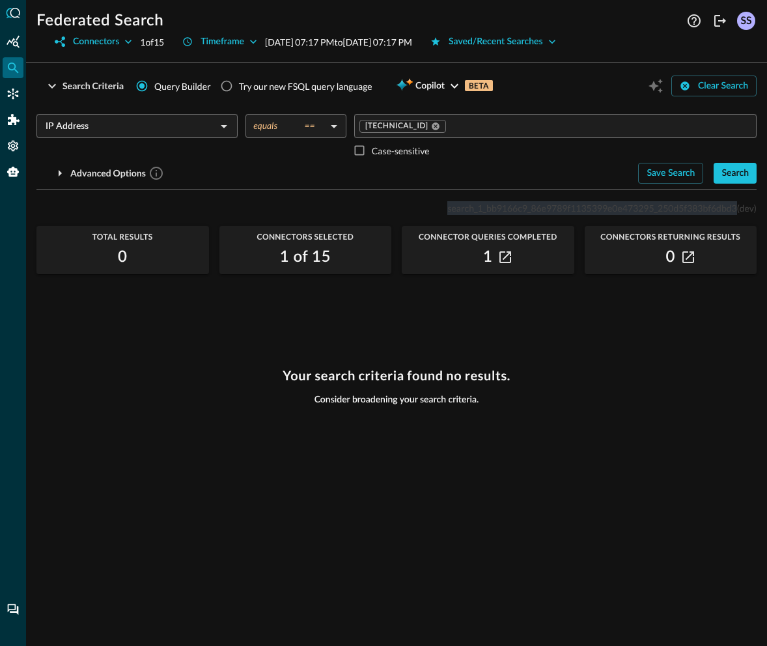
click at [616, 207] on span "search_1_bb9166c9_86e9789f1135399e0e473295_250d5f383bf6dbd3" at bounding box center [592, 208] width 289 height 11
click at [638, 173] on div "Search" at bounding box center [735, 173] width 27 height 16
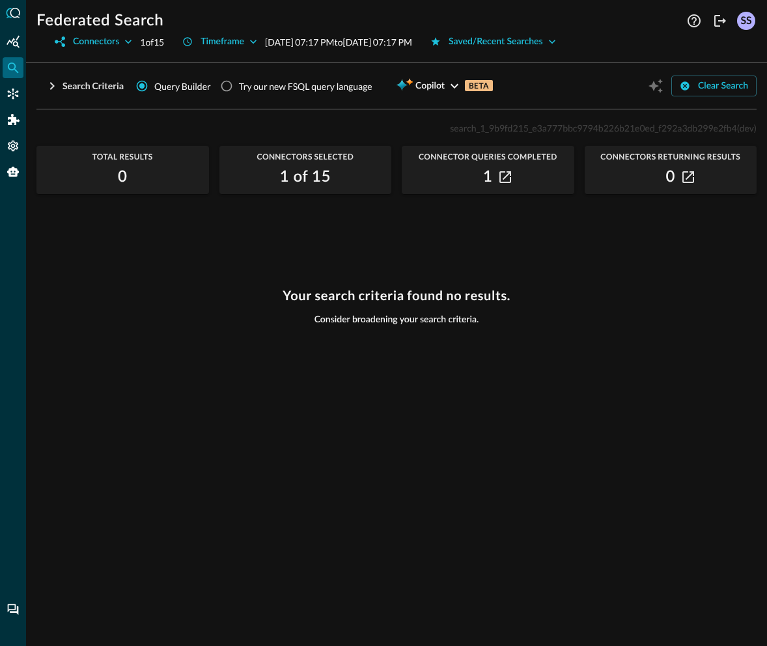
click at [638, 319] on div "Your search criteria found no results. Consider broadening your search criteria." at bounding box center [396, 459] width 721 height 343
click at [637, 134] on p "search_1_9b9fd215_e3a777bbc9794b226b21e0ed_f292a3db299e2fb4 (dev)" at bounding box center [603, 128] width 307 height 14
copy span "search_1_9b9fd215_e3a777bbc9794b226b21e0ed_f292a3db299e2fb4"
click at [556, 132] on span "search_1_9b9fd215_e3a777bbc9794b226b21e0ed_f292a3db299e2fb4" at bounding box center [593, 127] width 287 height 11
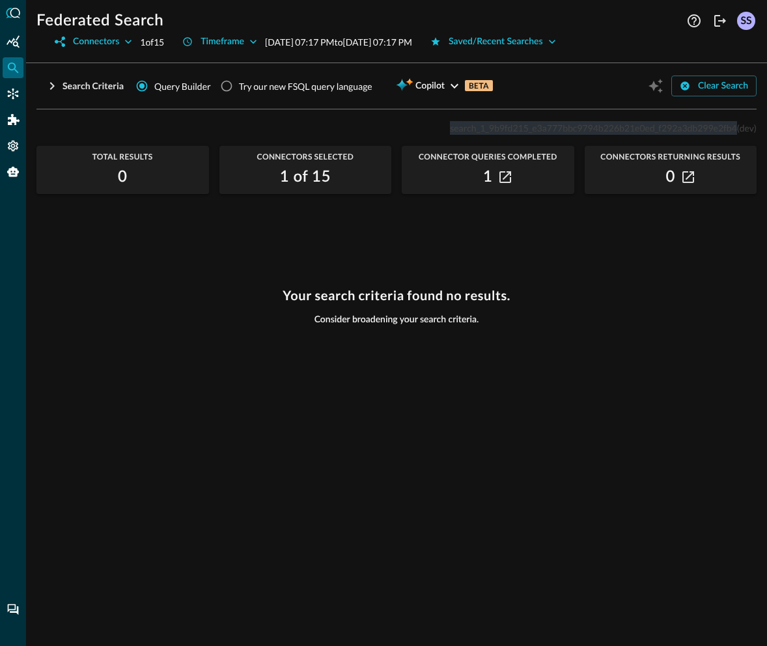
click at [556, 132] on span "search_1_9b9fd215_e3a777bbc9794b226b21e0ed_f292a3db299e2fb4" at bounding box center [593, 127] width 287 height 11
